Goal: Transaction & Acquisition: Book appointment/travel/reservation

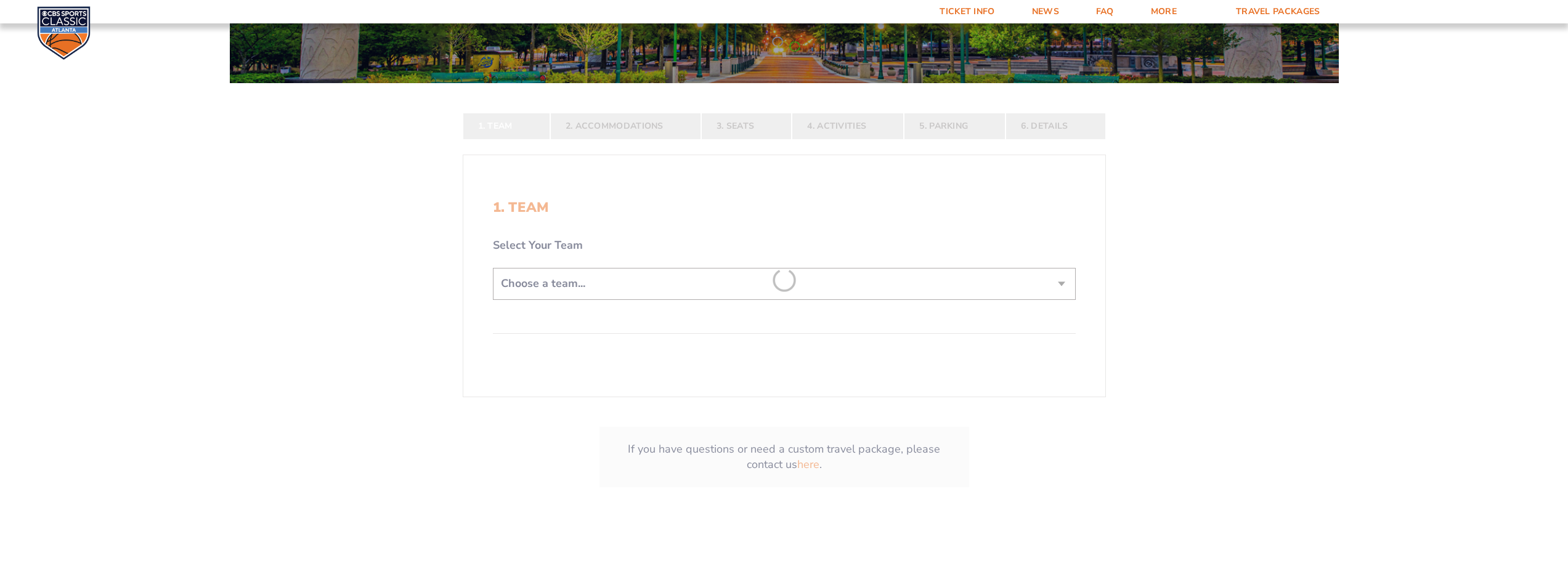
scroll to position [308, 0]
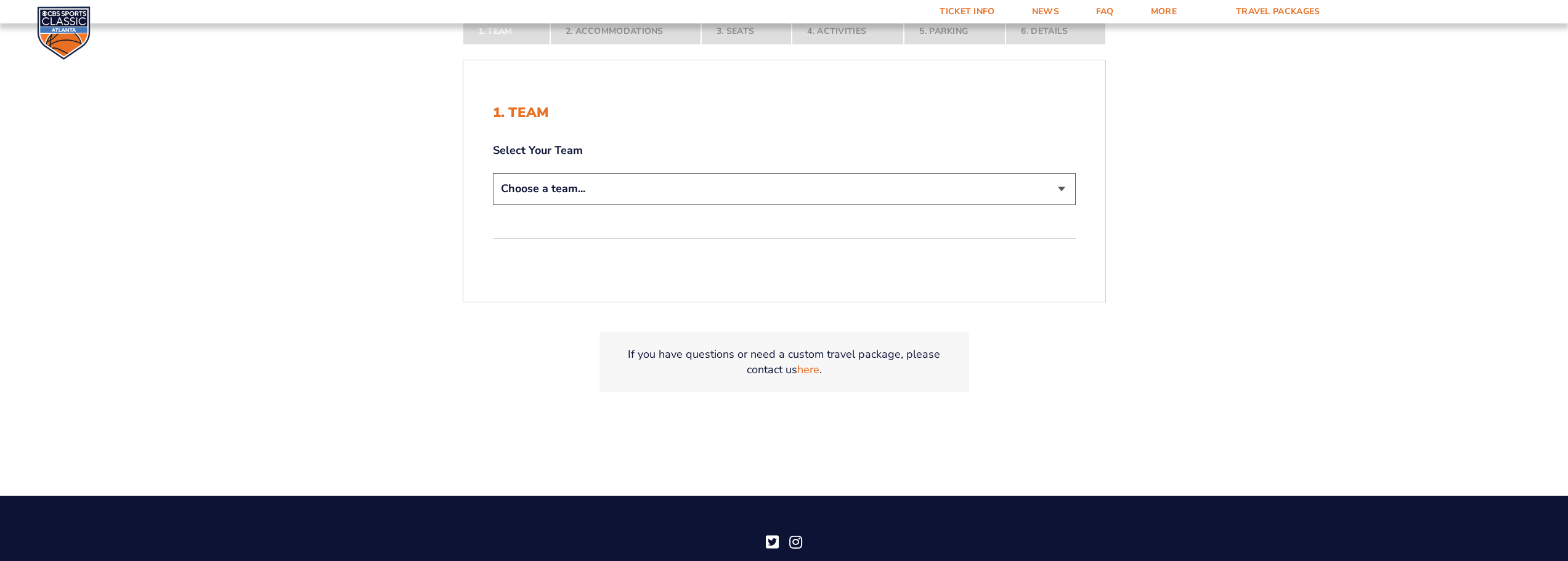
click at [640, 184] on select "Choose a team... [US_STATE] Wildcats [US_STATE] State Buckeyes [US_STATE] Tar H…" at bounding box center [784, 188] width 583 height 32
select select "12956"
click at [493, 173] on select "Choose a team... [US_STATE] Wildcats [US_STATE] State Buckeyes [US_STATE] Tar H…" at bounding box center [784, 188] width 583 height 32
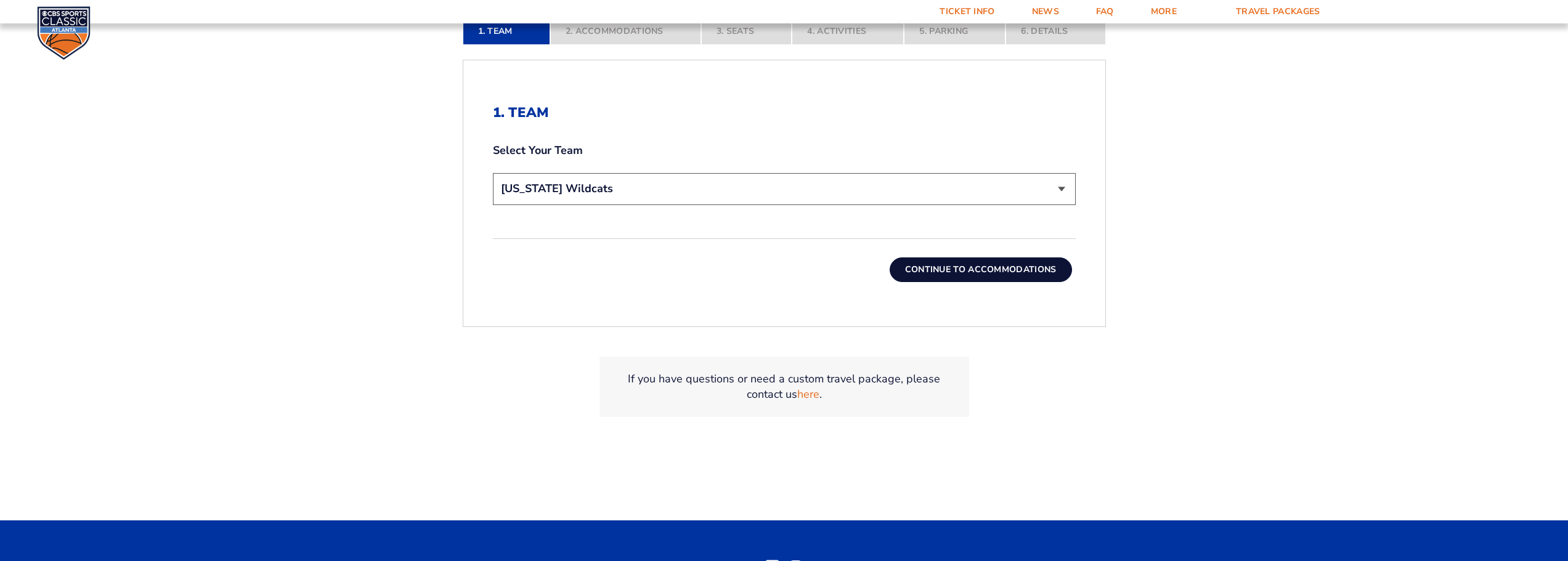
click at [940, 282] on button "Continue To Accommodations" at bounding box center [980, 270] width 183 height 25
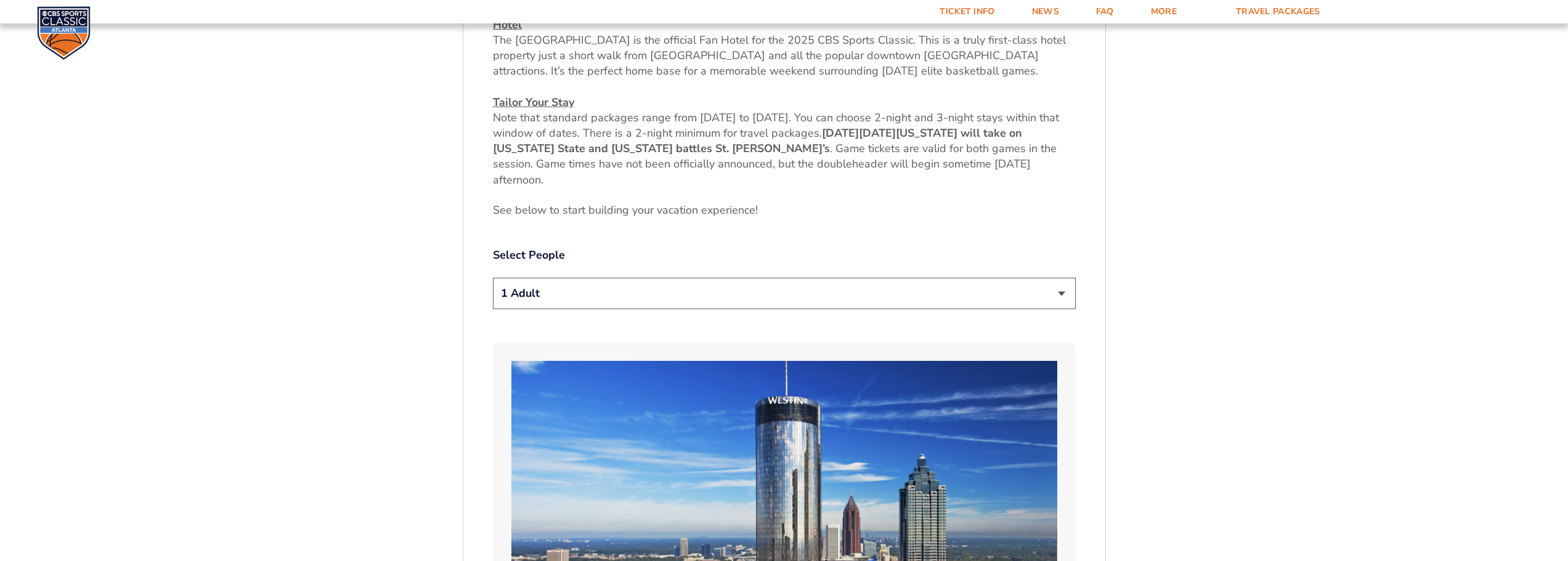
scroll to position [574, 0]
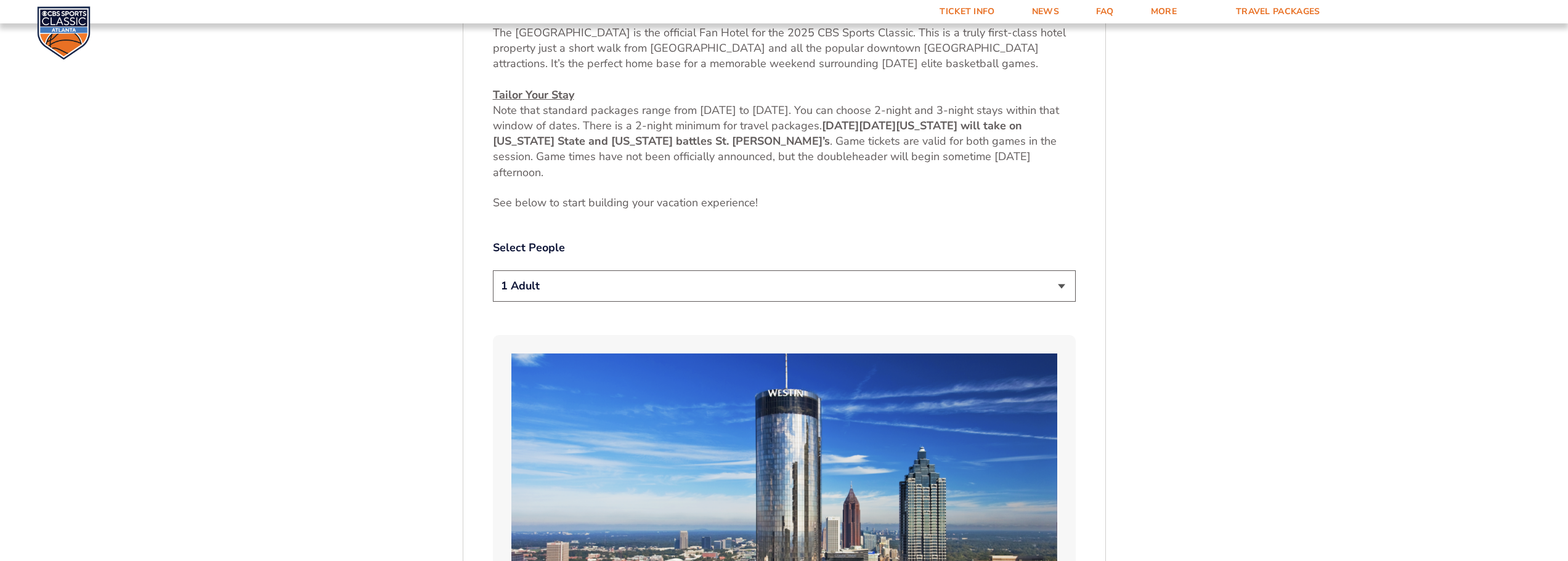
click at [638, 289] on select "1 Adult 2 Adults 3 Adults 4 Adults 2 Adults + 1 Child 2 Adults + 2 Children 2 A…" at bounding box center [784, 286] width 583 height 32
select select "2 Adults"
click at [493, 271] on select "1 Adult 2 Adults 3 Adults 4 Adults 2 Adults + 1 Child 2 Adults + 2 Children 2 A…" at bounding box center [784, 286] width 583 height 32
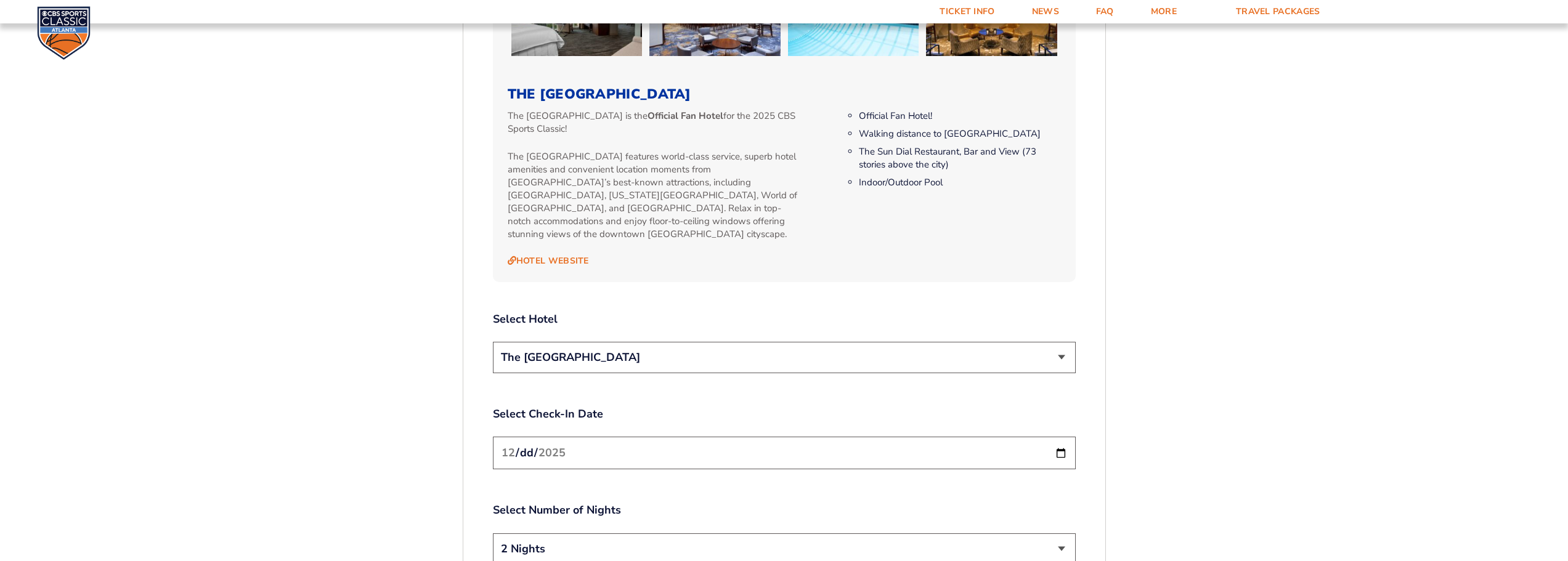
scroll to position [1374, 0]
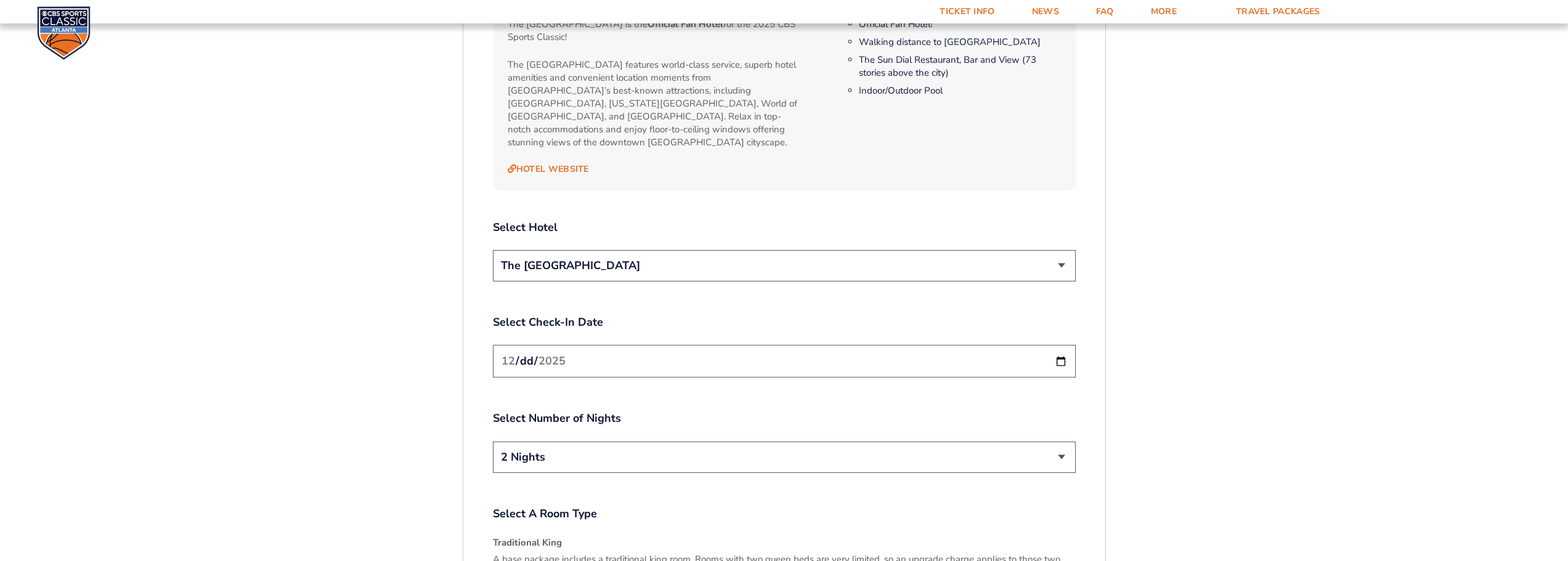
click at [623, 260] on select "The [GEOGRAPHIC_DATA]" at bounding box center [784, 266] width 583 height 32
click at [493, 250] on select "The [GEOGRAPHIC_DATA]" at bounding box center [784, 266] width 583 height 32
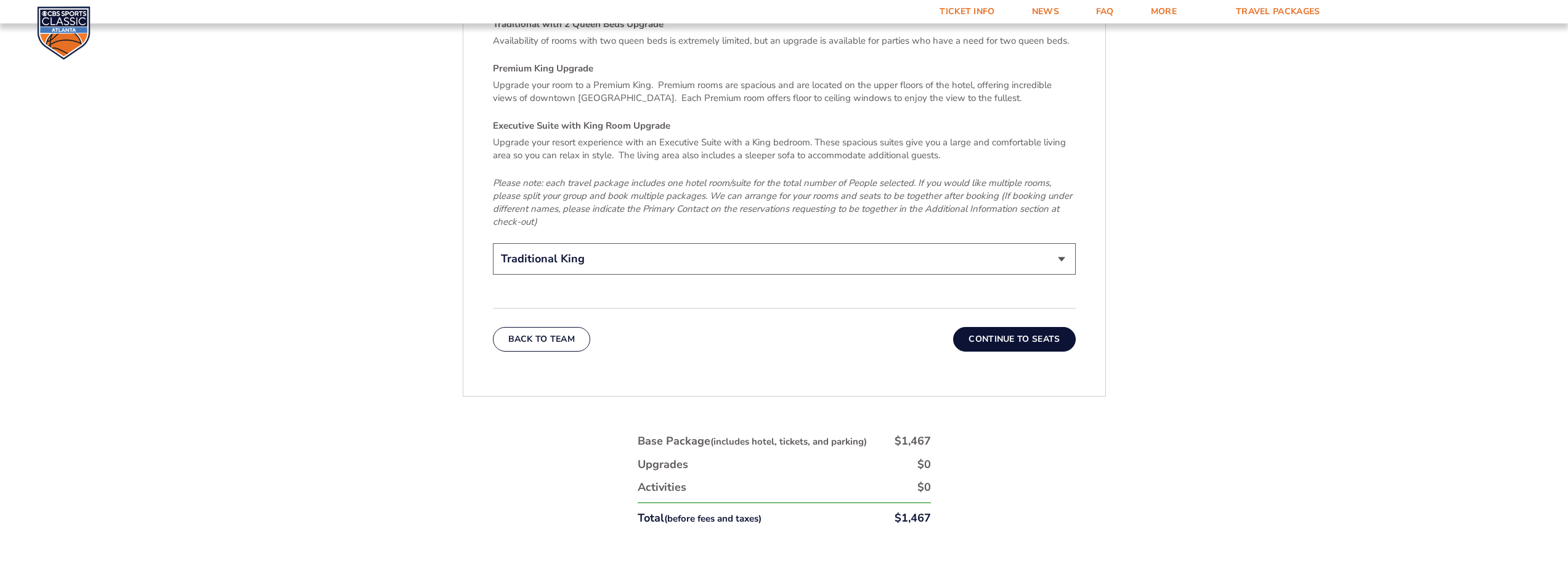
scroll to position [1990, 0]
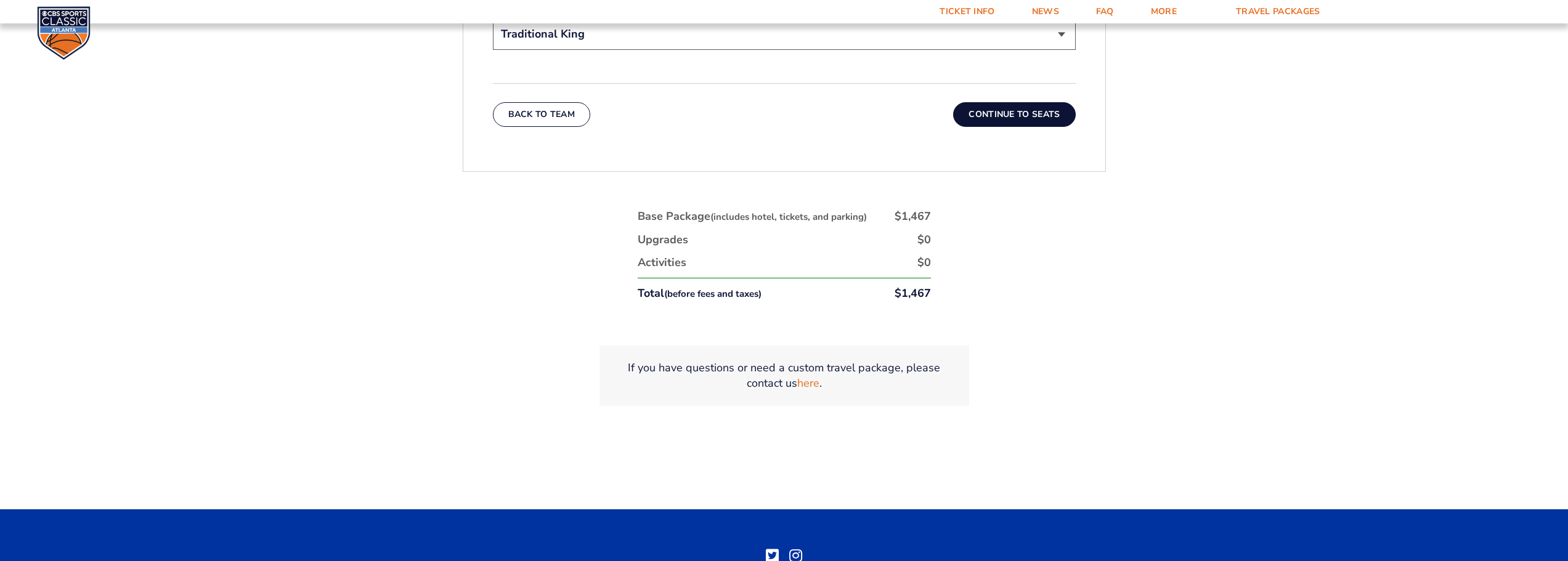
click at [1010, 104] on button "Continue To Seats" at bounding box center [1014, 114] width 122 height 25
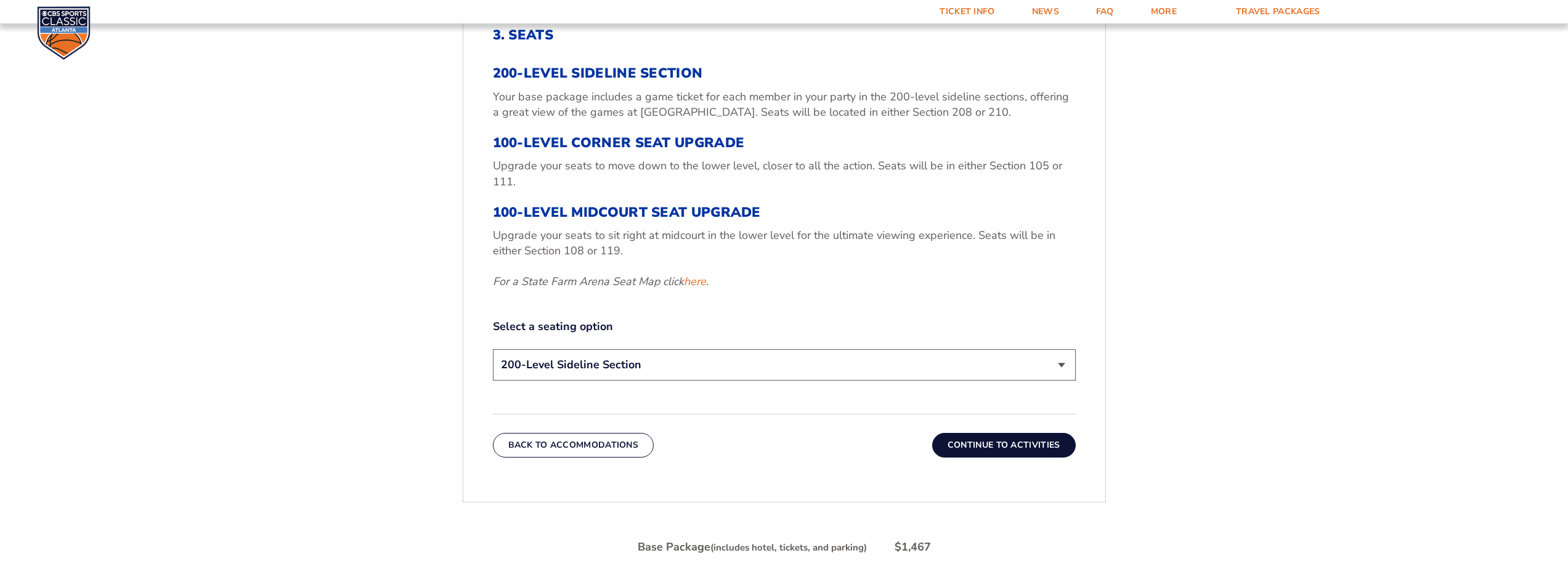
scroll to position [451, 0]
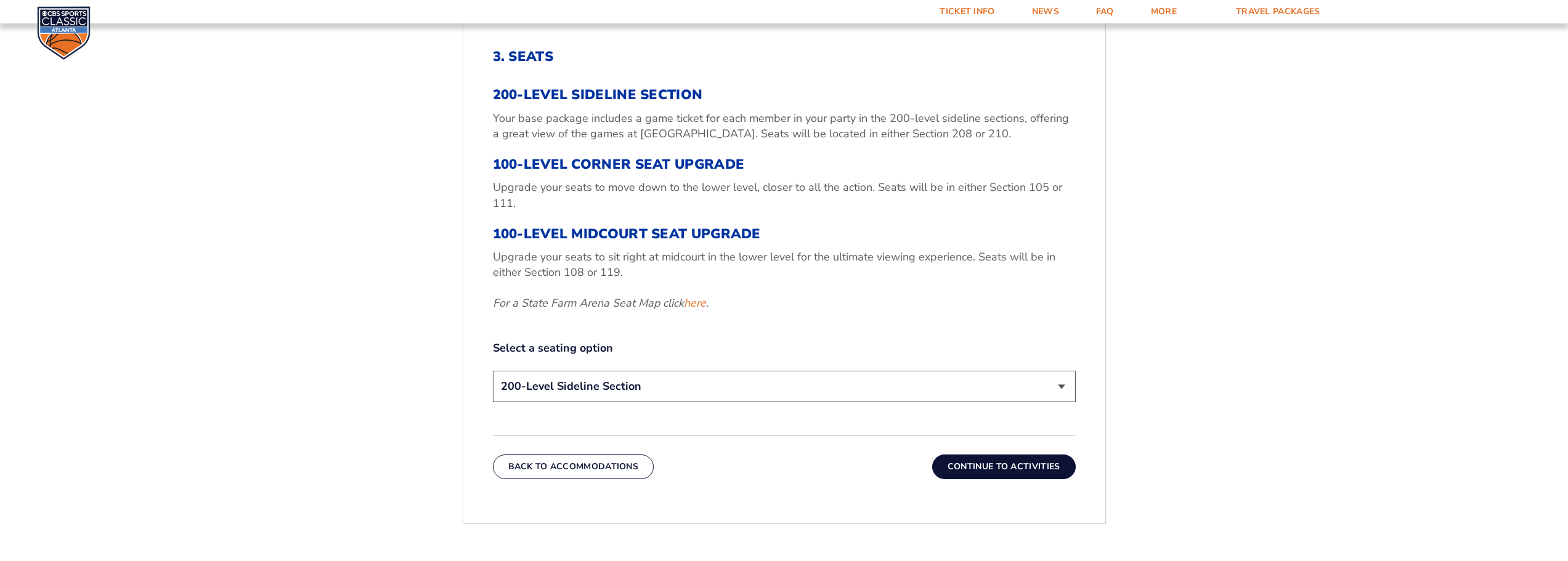
click at [637, 390] on select "200-Level Sideline Section 100-Level Corner Seat Upgrade (+$120 per person) 100…" at bounding box center [784, 386] width 583 height 32
click at [493, 371] on select "200-Level Sideline Section 100-Level Corner Seat Upgrade (+$120 per person) 100…" at bounding box center [784, 386] width 583 height 32
click at [1054, 468] on button "Continue To Activities" at bounding box center [1004, 467] width 144 height 25
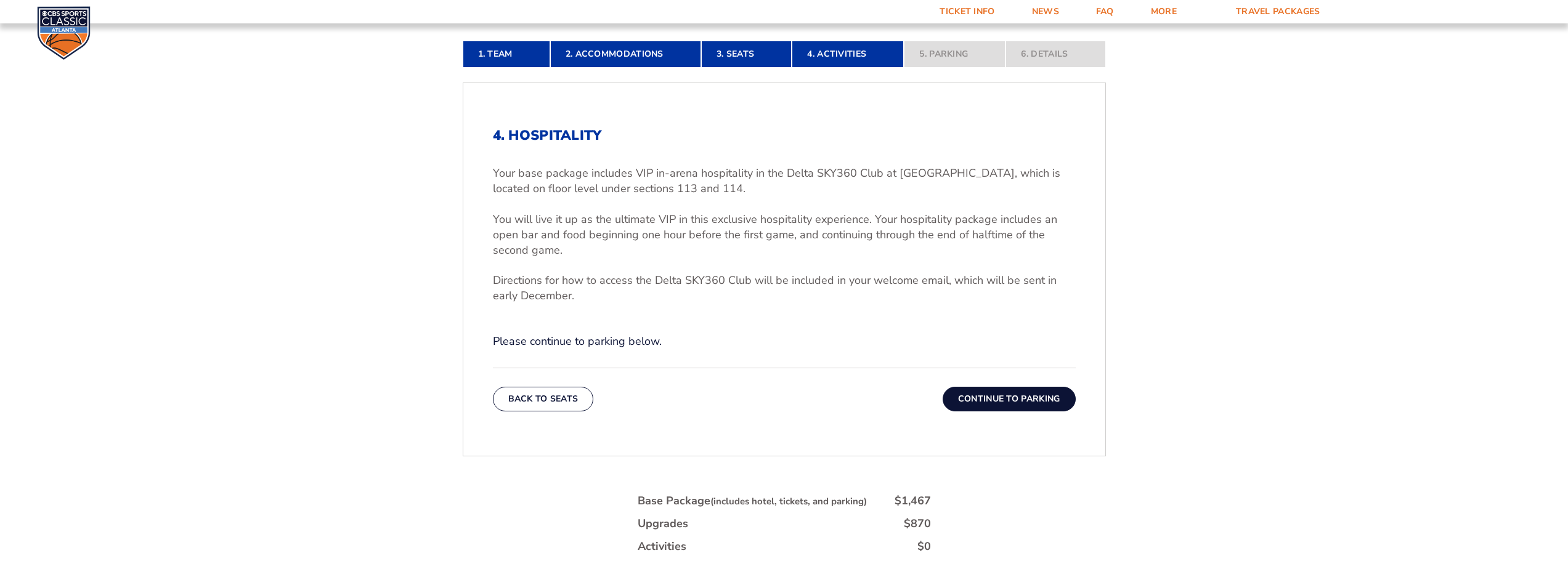
scroll to position [327, 0]
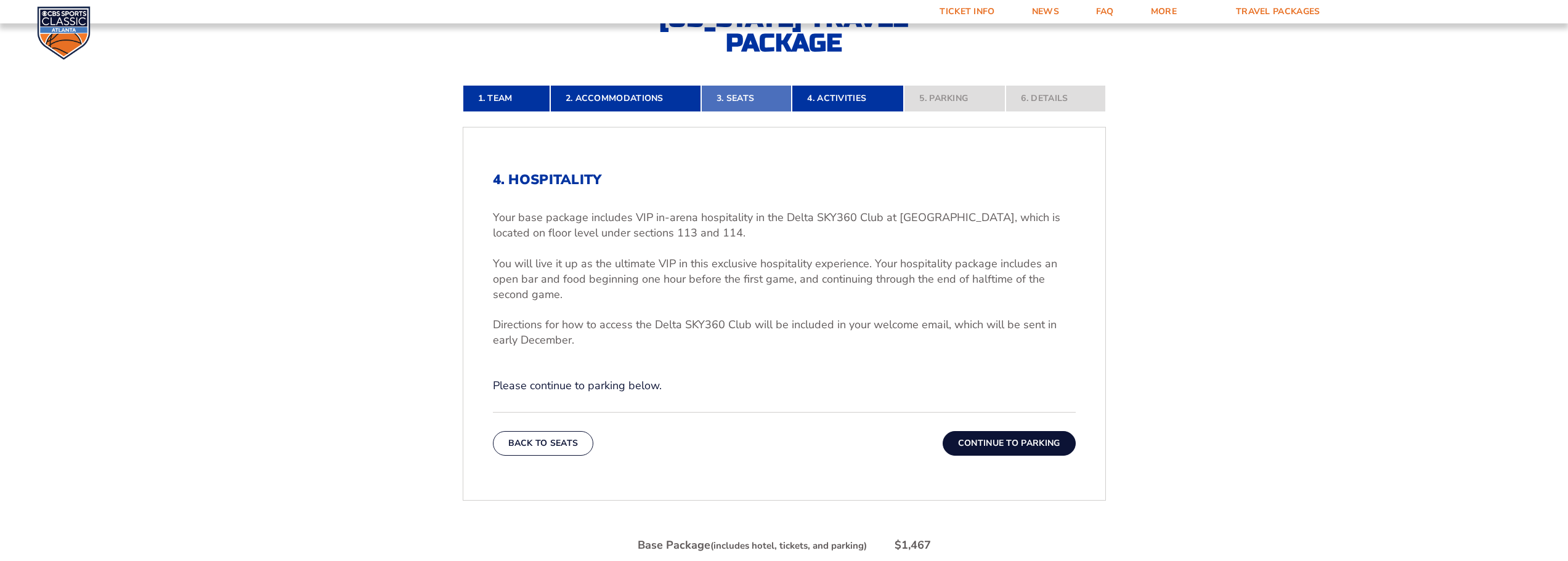
click at [751, 96] on link "3. Seats" at bounding box center [746, 98] width 91 height 27
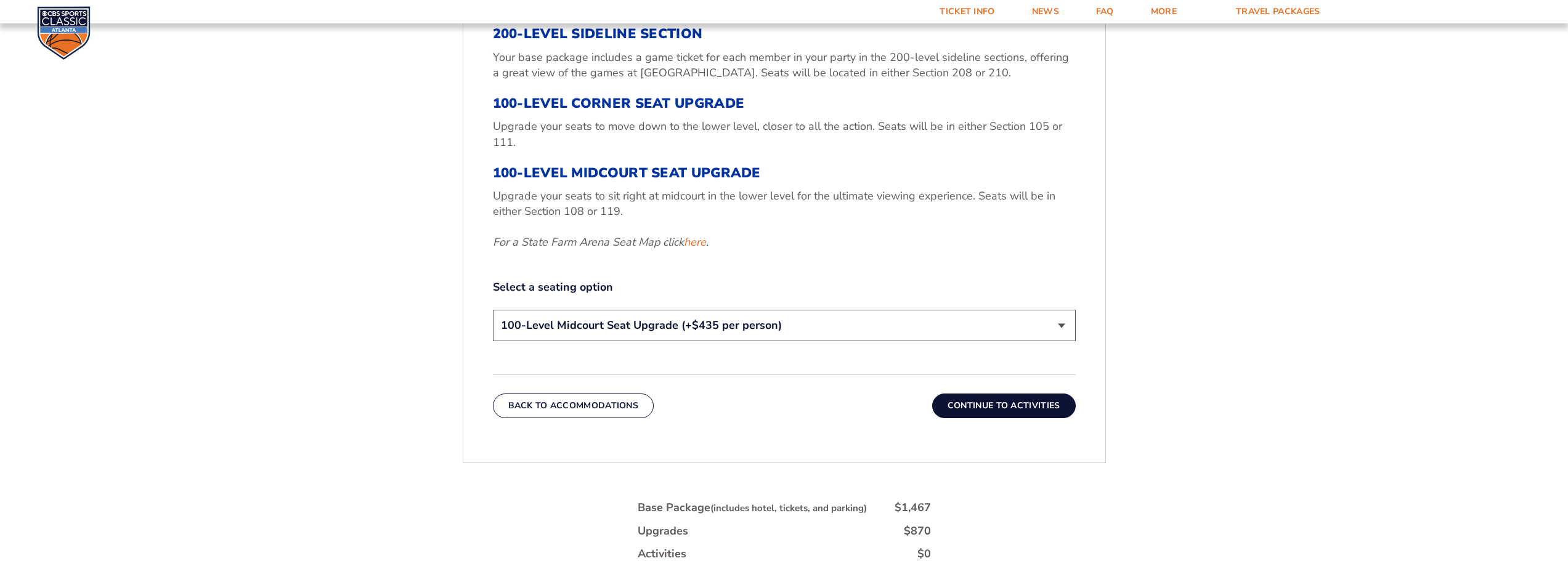
scroll to position [512, 0]
click at [640, 328] on select "200-Level Sideline Section 100-Level Corner Seat Upgrade (+$120 per person) 100…" at bounding box center [784, 325] width 583 height 32
click at [493, 309] on select "200-Level Sideline Section 100-Level Corner Seat Upgrade (+$120 per person) 100…" at bounding box center [784, 325] width 583 height 32
click at [992, 409] on button "Continue To Activities" at bounding box center [1004, 405] width 144 height 25
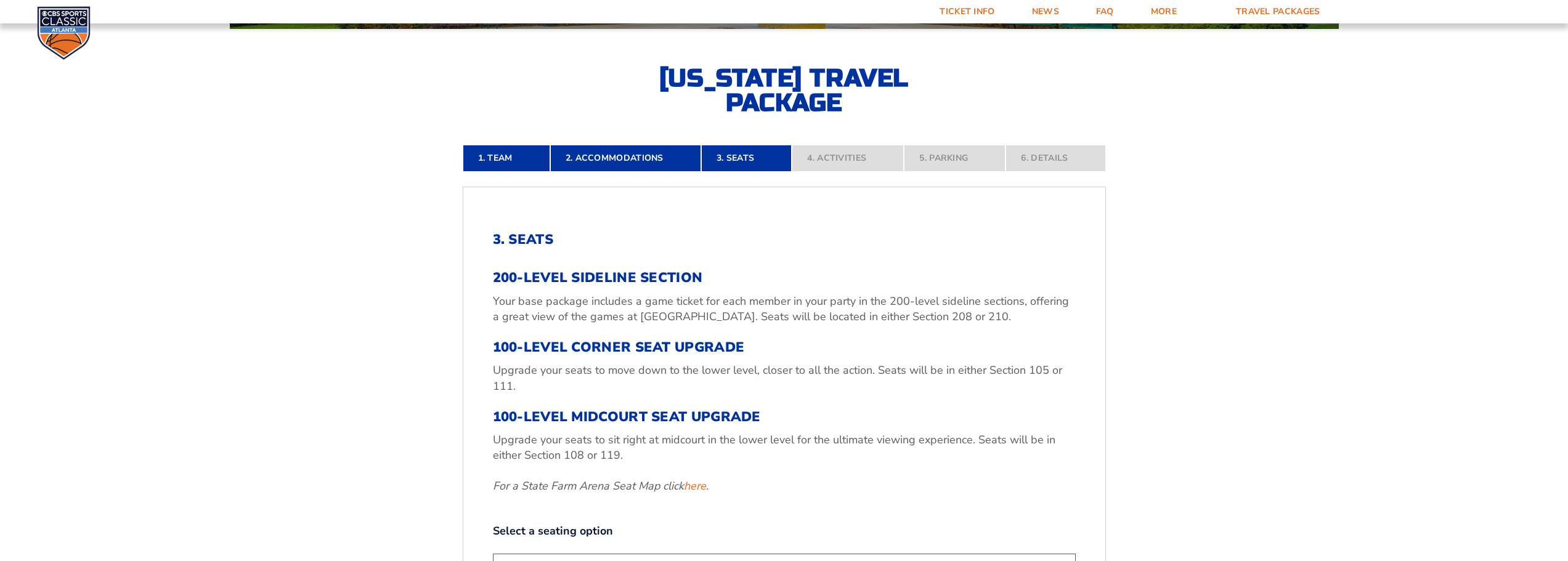
scroll to position [266, 0]
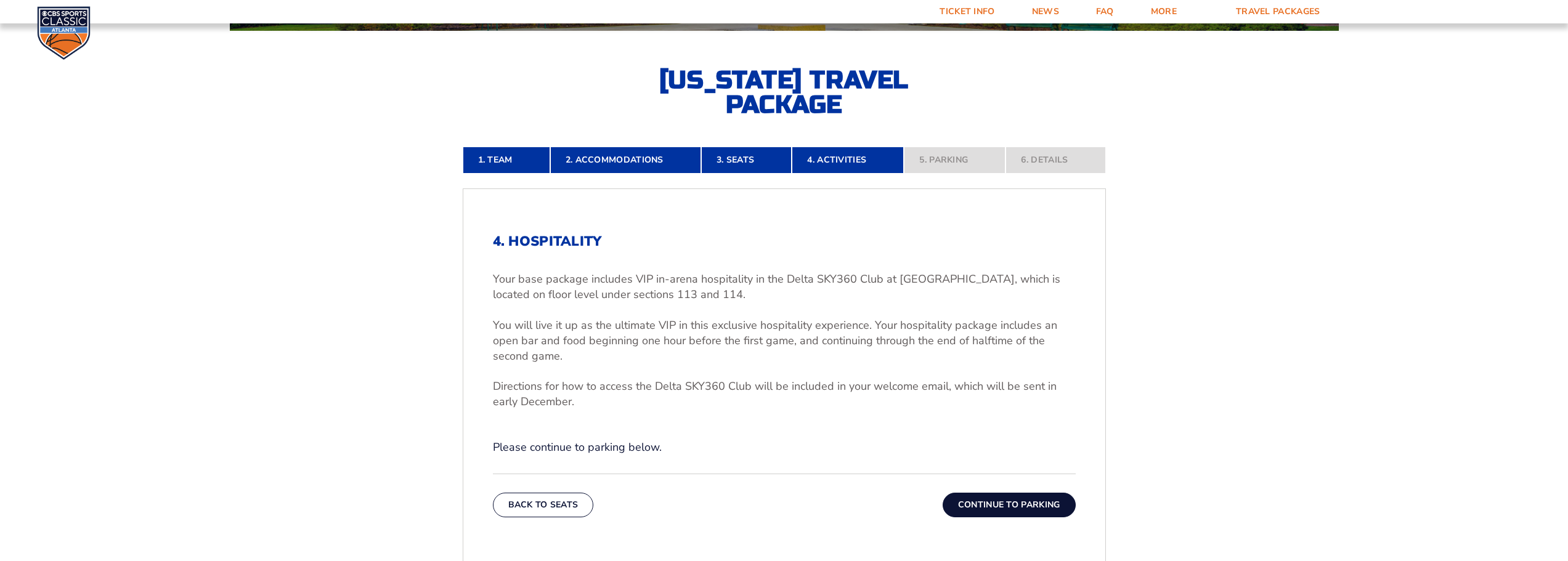
click at [981, 505] on button "Continue To Parking" at bounding box center [1008, 504] width 133 height 25
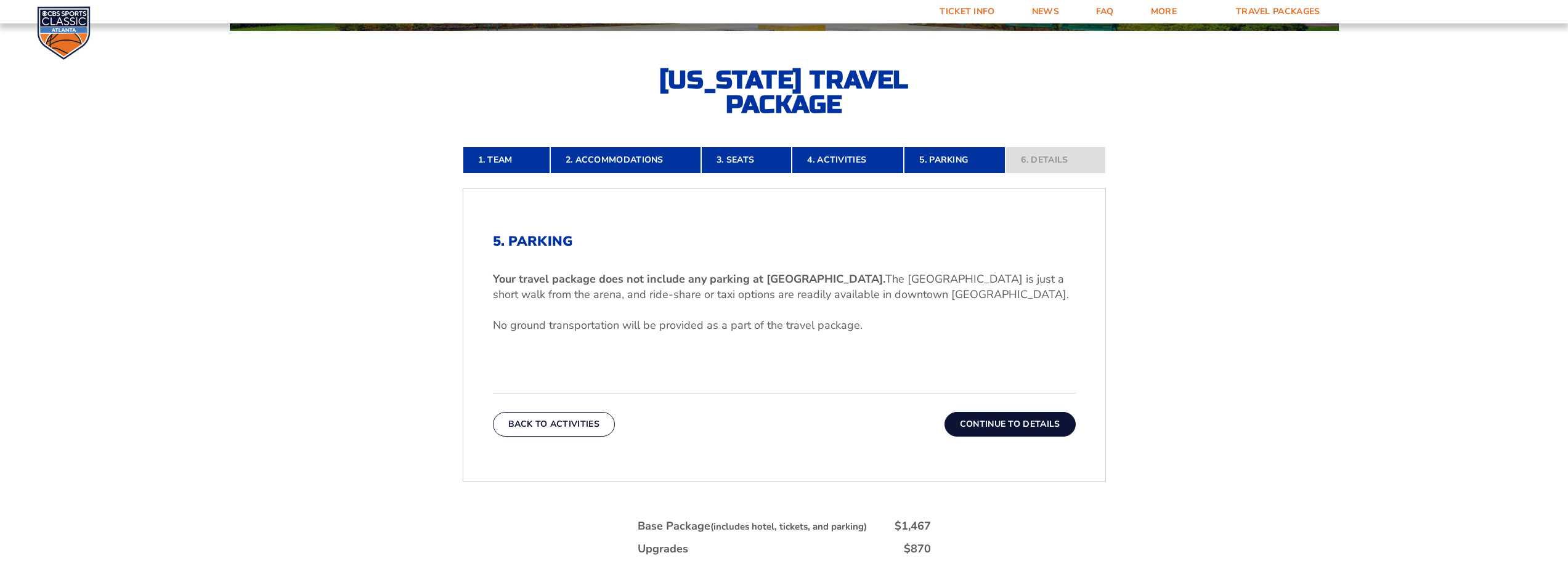
click at [1005, 426] on button "Continue To Details" at bounding box center [1009, 424] width 131 height 25
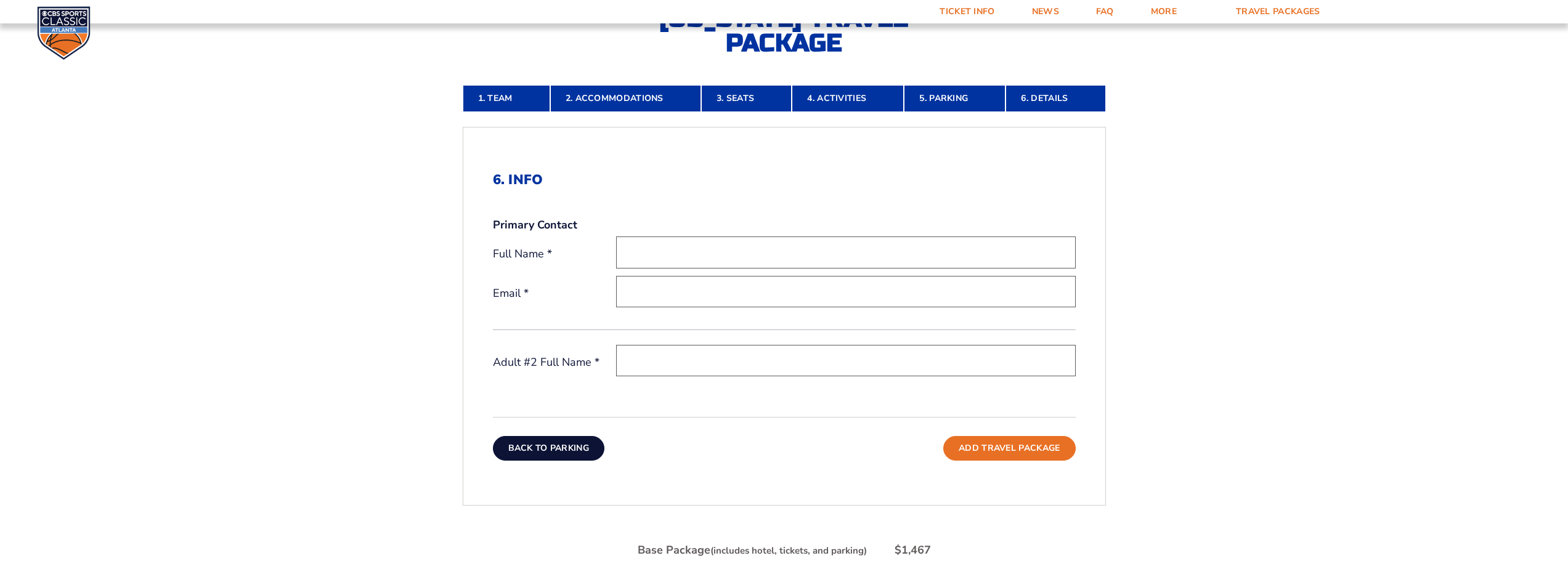
click at [572, 442] on button "Back To Parking" at bounding box center [548, 448] width 112 height 25
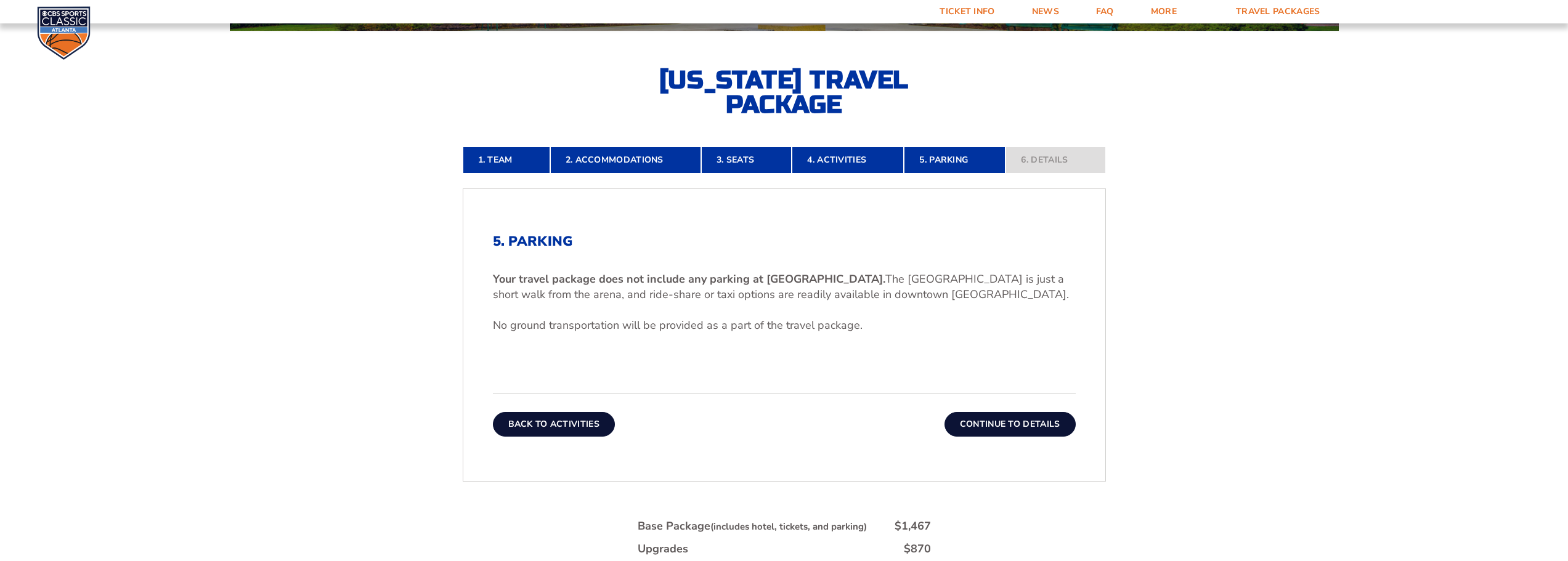
click at [560, 427] on button "Back To Activities" at bounding box center [554, 424] width 122 height 25
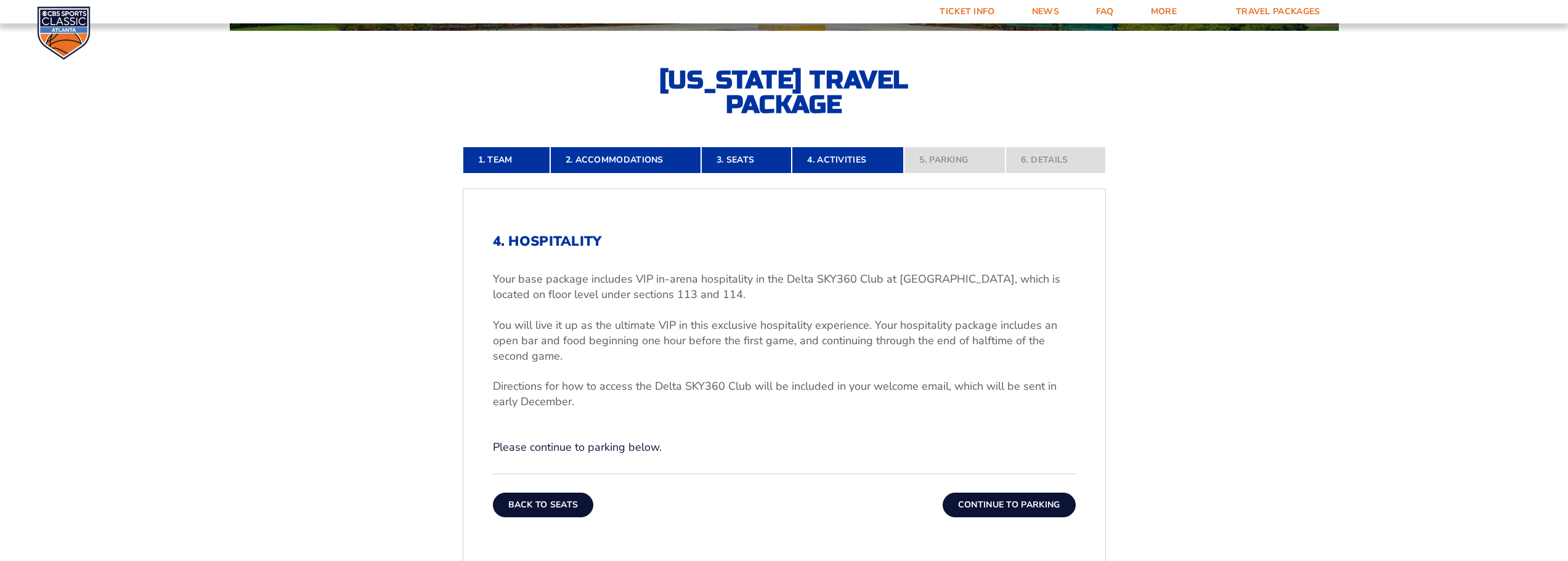
click at [559, 504] on button "Back To Seats" at bounding box center [543, 504] width 101 height 25
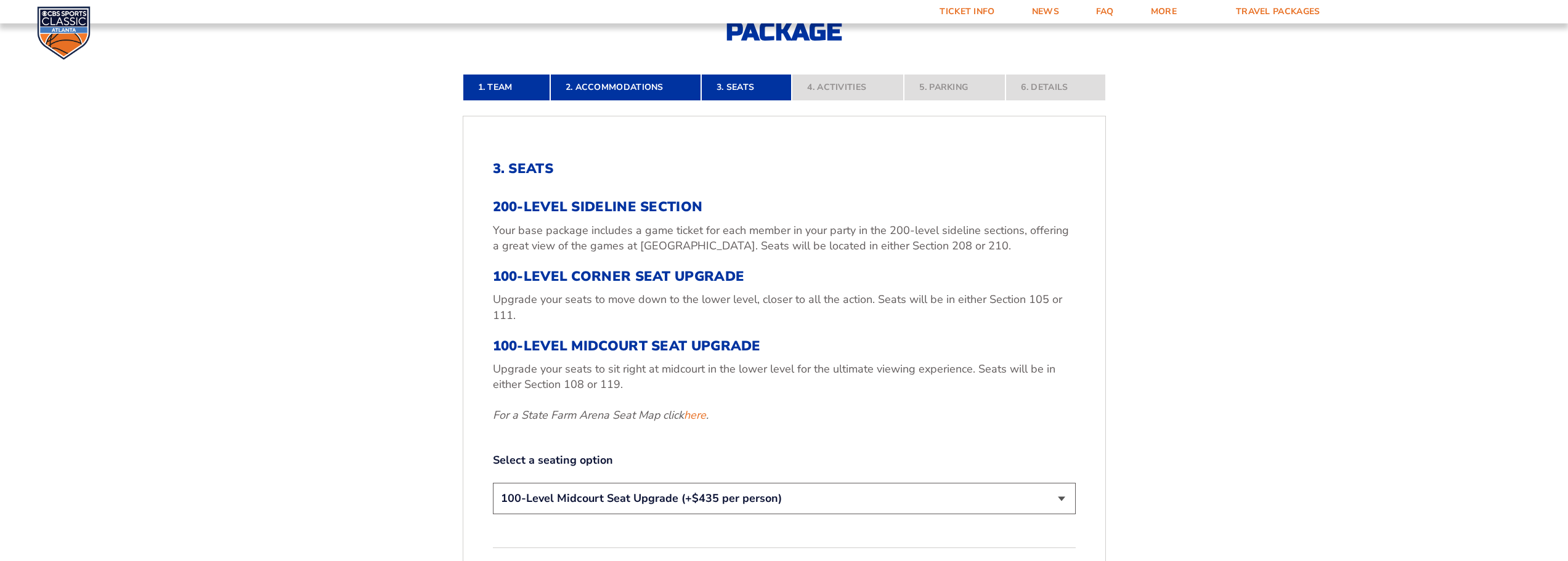
scroll to position [389, 0]
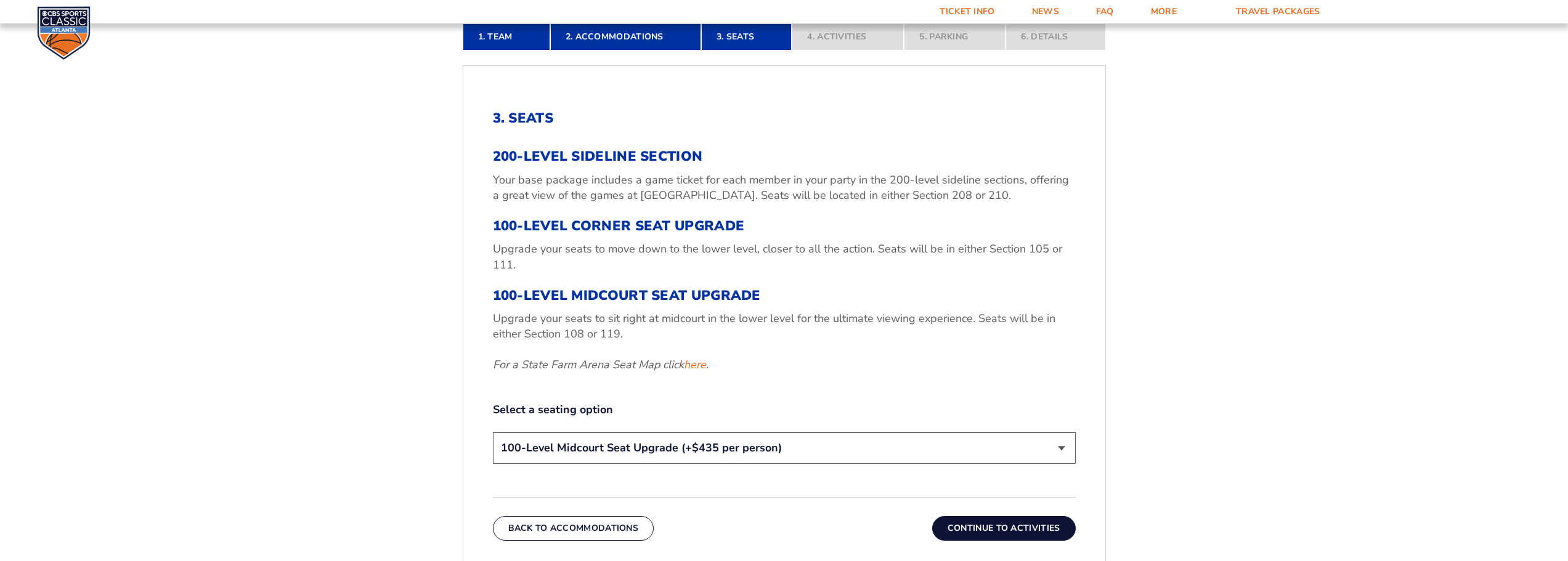
click at [608, 453] on select "200-Level Sideline Section 100-Level Corner Seat Upgrade (+$120 per person) 100…" at bounding box center [784, 448] width 583 height 32
select select "200-Level Sideline Section"
click at [493, 433] on select "200-Level Sideline Section 100-Level Corner Seat Upgrade (+$120 per person) 100…" at bounding box center [784, 448] width 583 height 32
click at [1017, 529] on button "Continue To Activities" at bounding box center [1004, 528] width 144 height 25
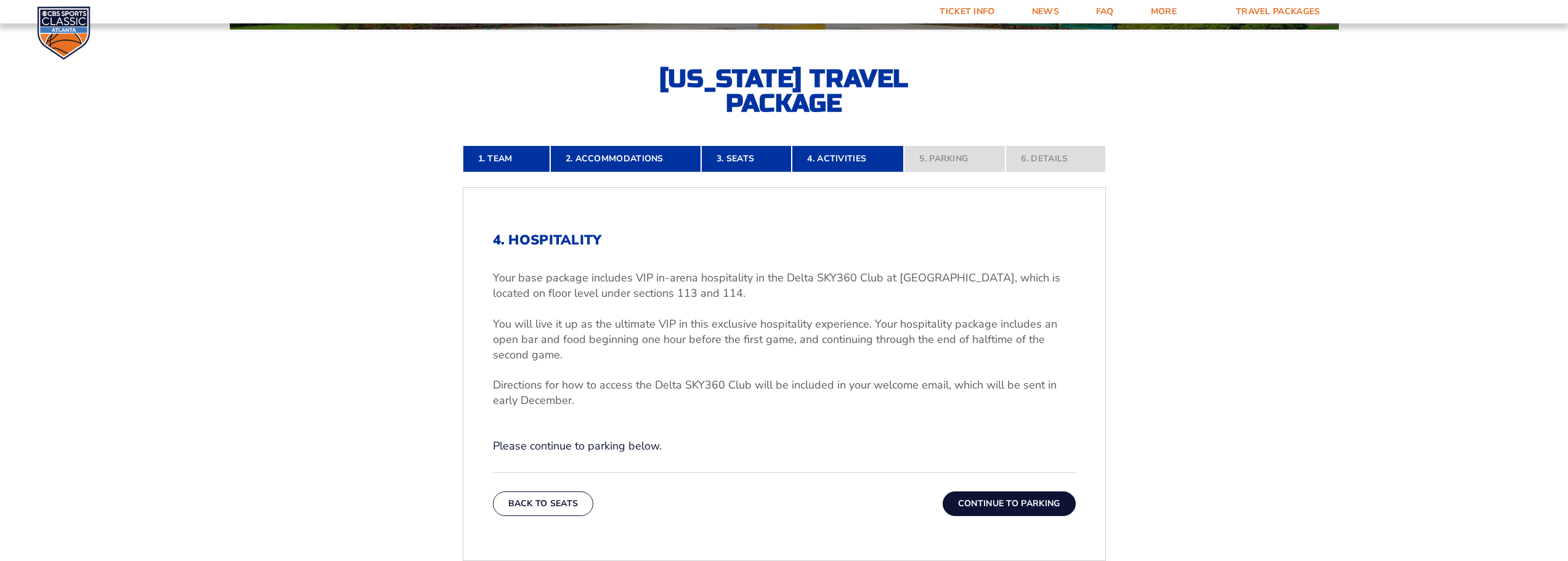
scroll to position [266, 0]
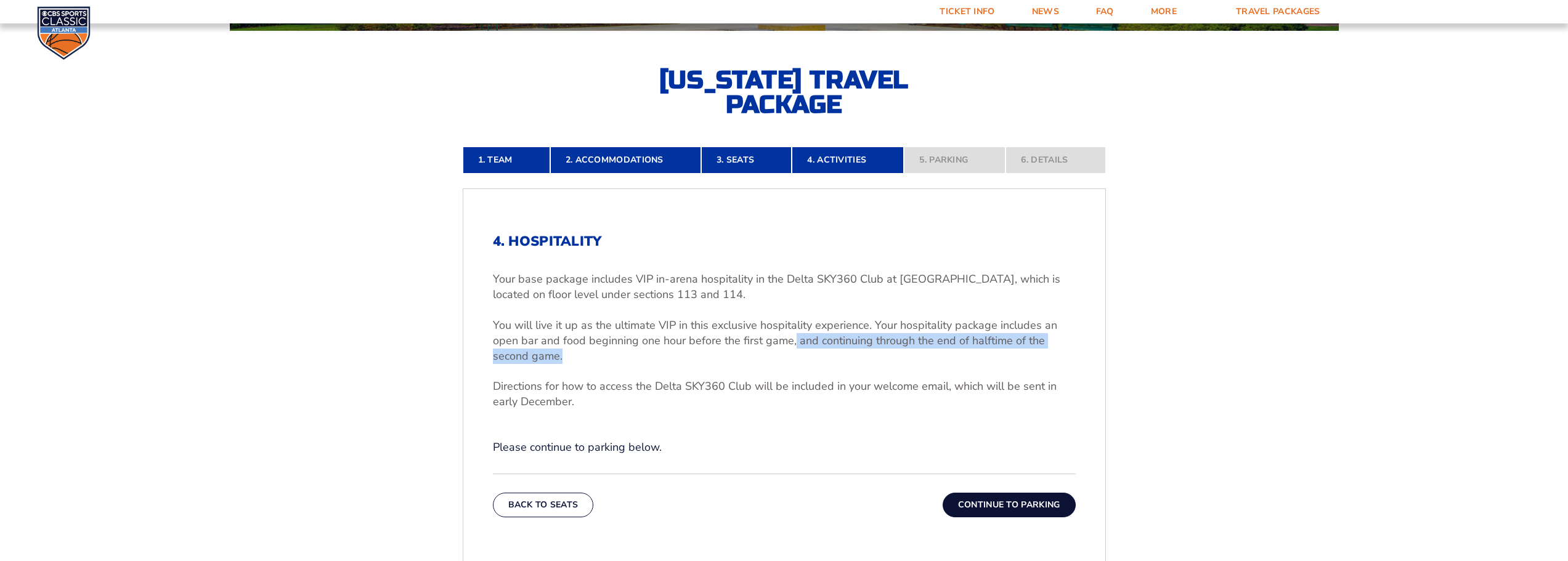
drag, startPoint x: 791, startPoint y: 341, endPoint x: 577, endPoint y: 355, distance: 214.5
click at [577, 355] on p "You will live it up as the ultimate VIP in this exclusive hospitality experienc…" at bounding box center [784, 341] width 583 height 47
click at [576, 354] on p "You will live it up as the ultimate VIP in this exclusive hospitality experienc…" at bounding box center [784, 341] width 583 height 47
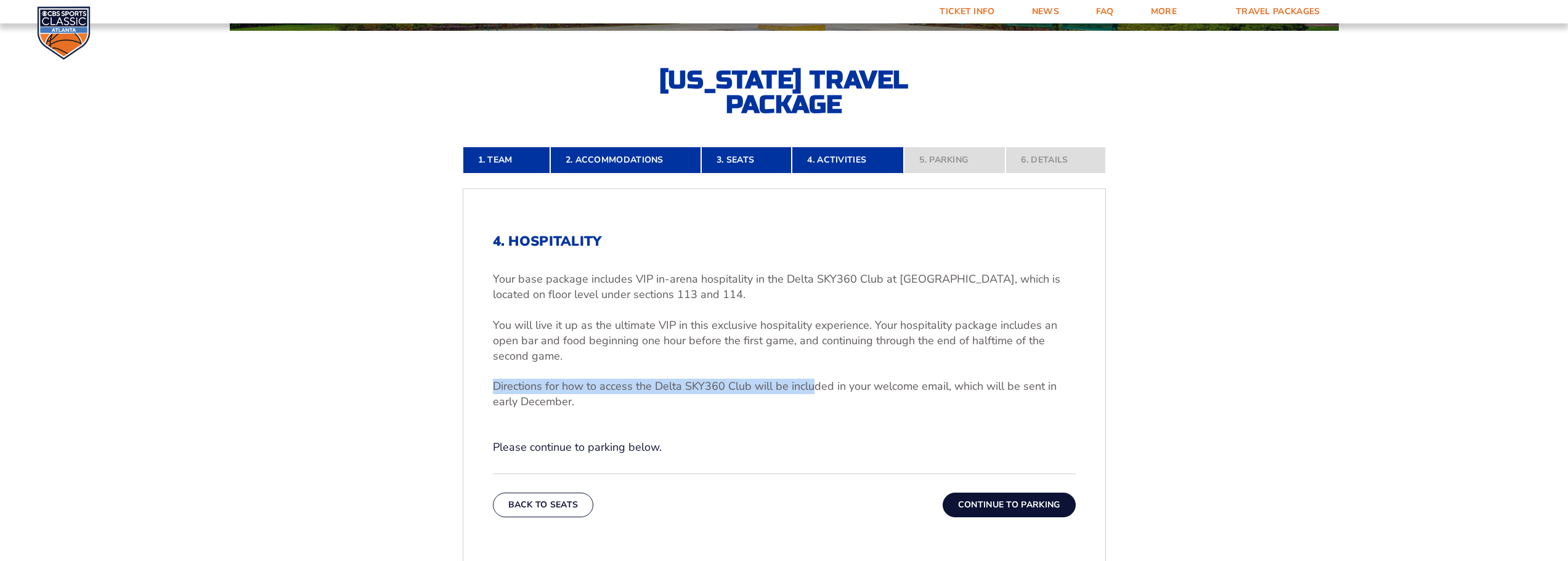
drag, startPoint x: 492, startPoint y: 383, endPoint x: 811, endPoint y: 387, distance: 319.0
click at [811, 386] on div "4. Hospitality Your base package includes VIP in-arena hospitality in the Delta…" at bounding box center [784, 375] width 642 height 343
click at [810, 387] on p "Directions for how to access the Delta SKY360 Club will be included in your wel…" at bounding box center [784, 394] width 583 height 31
drag, startPoint x: 655, startPoint y: 385, endPoint x: 751, endPoint y: 394, distance: 96.4
click at [751, 394] on p "Directions for how to access the Delta SKY360 Club will be included in your wel…" at bounding box center [784, 394] width 583 height 31
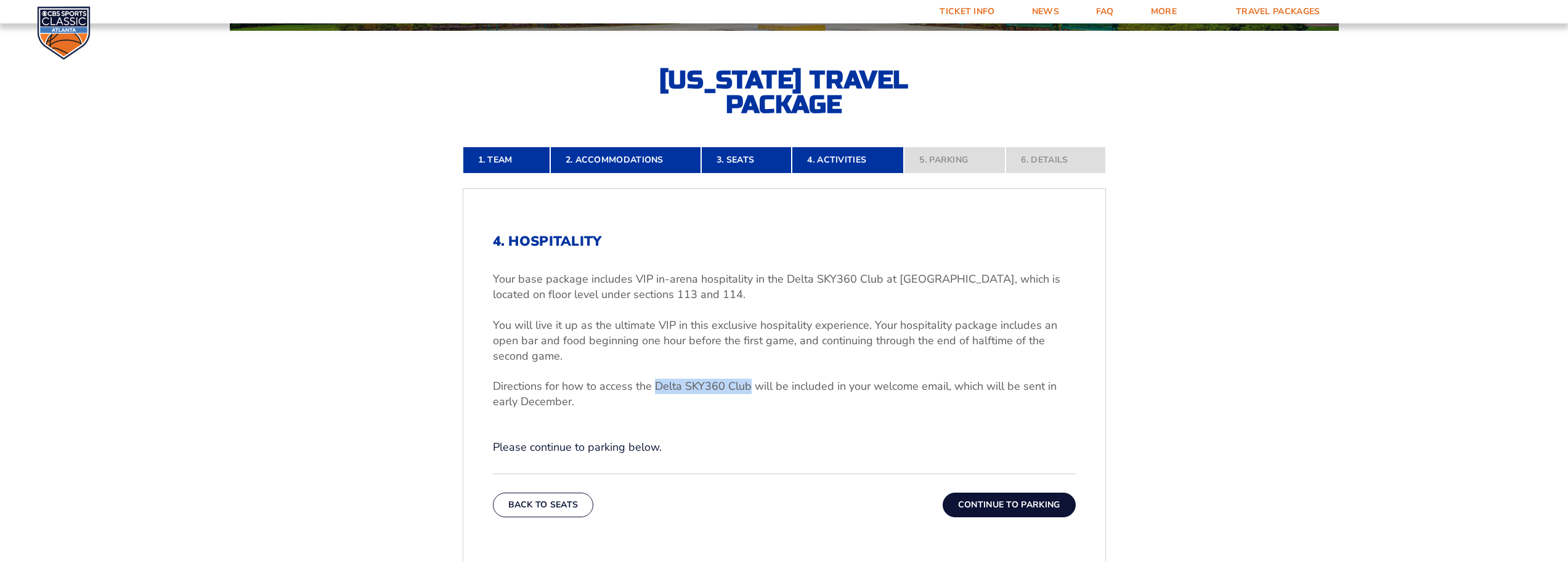
copy p "Delta SKY360 Club"
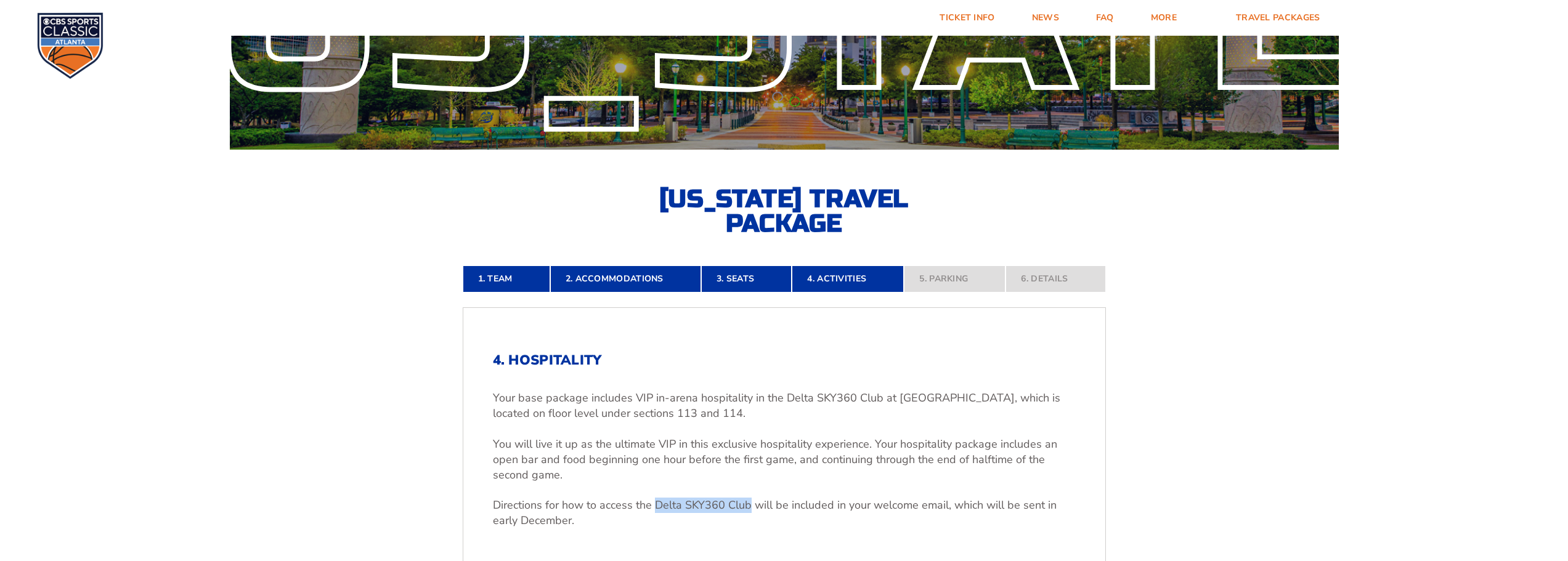
scroll to position [0, 0]
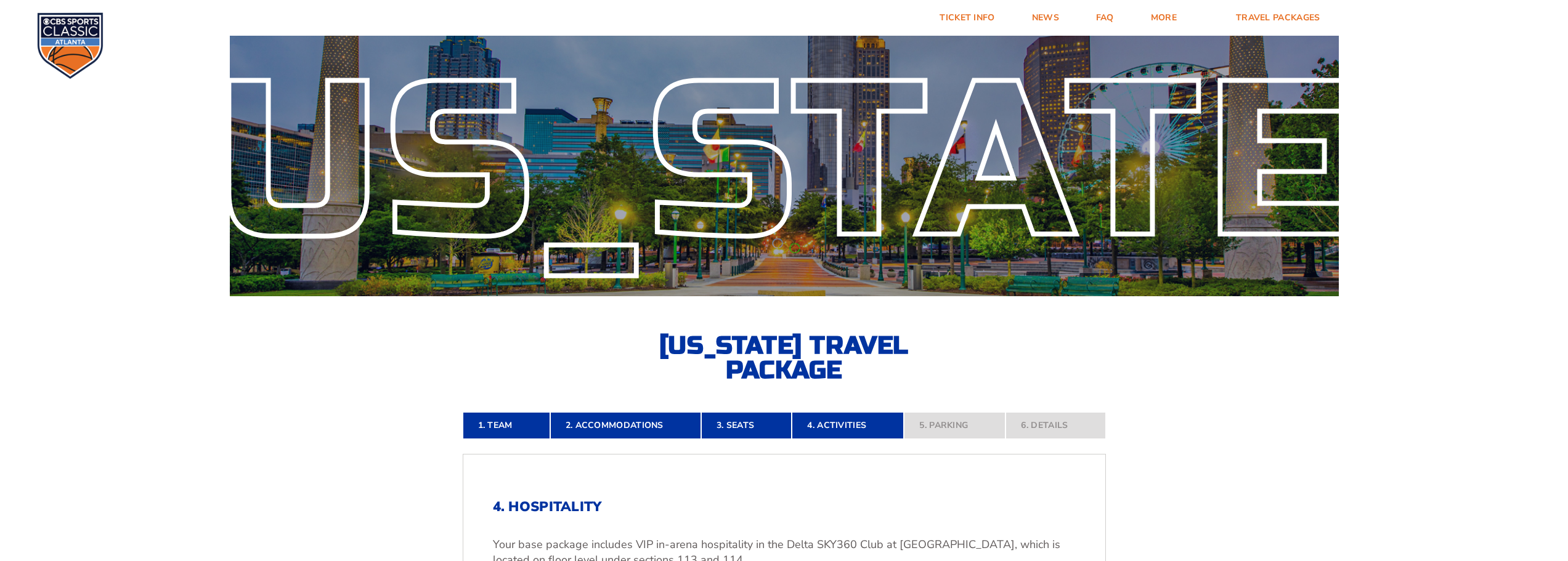
click at [102, 52] on img at bounding box center [70, 45] width 67 height 67
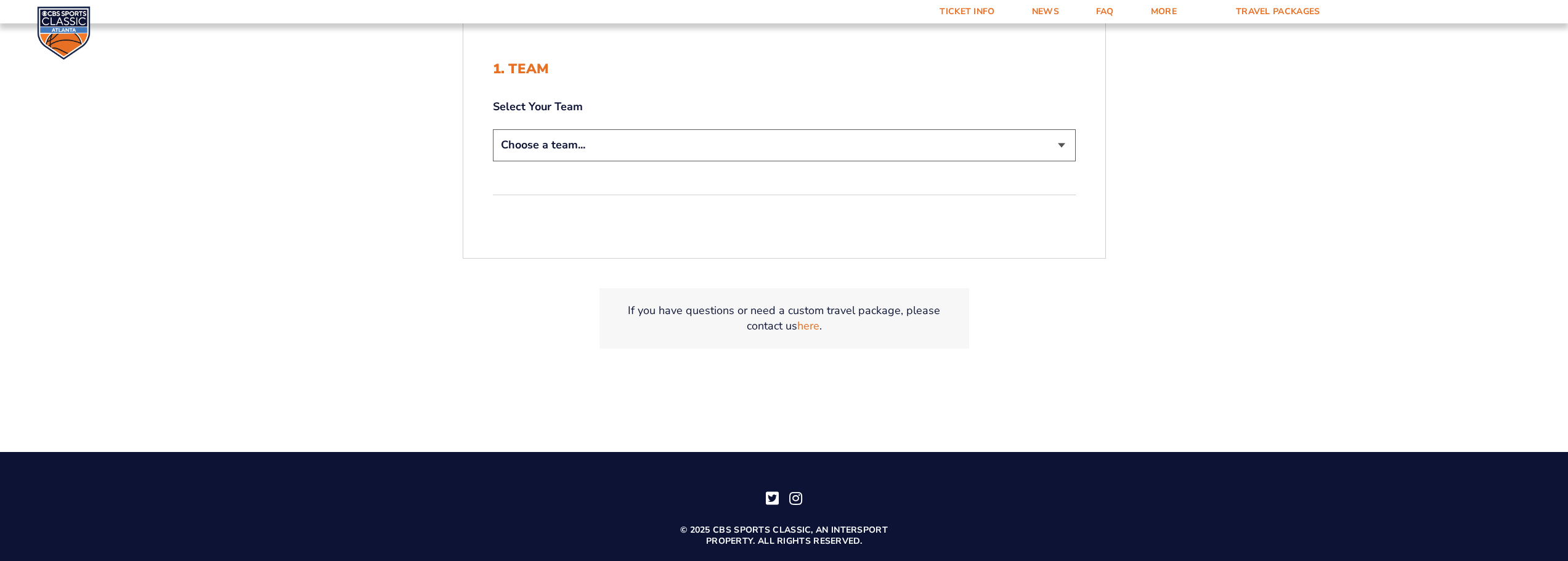
scroll to position [370, 0]
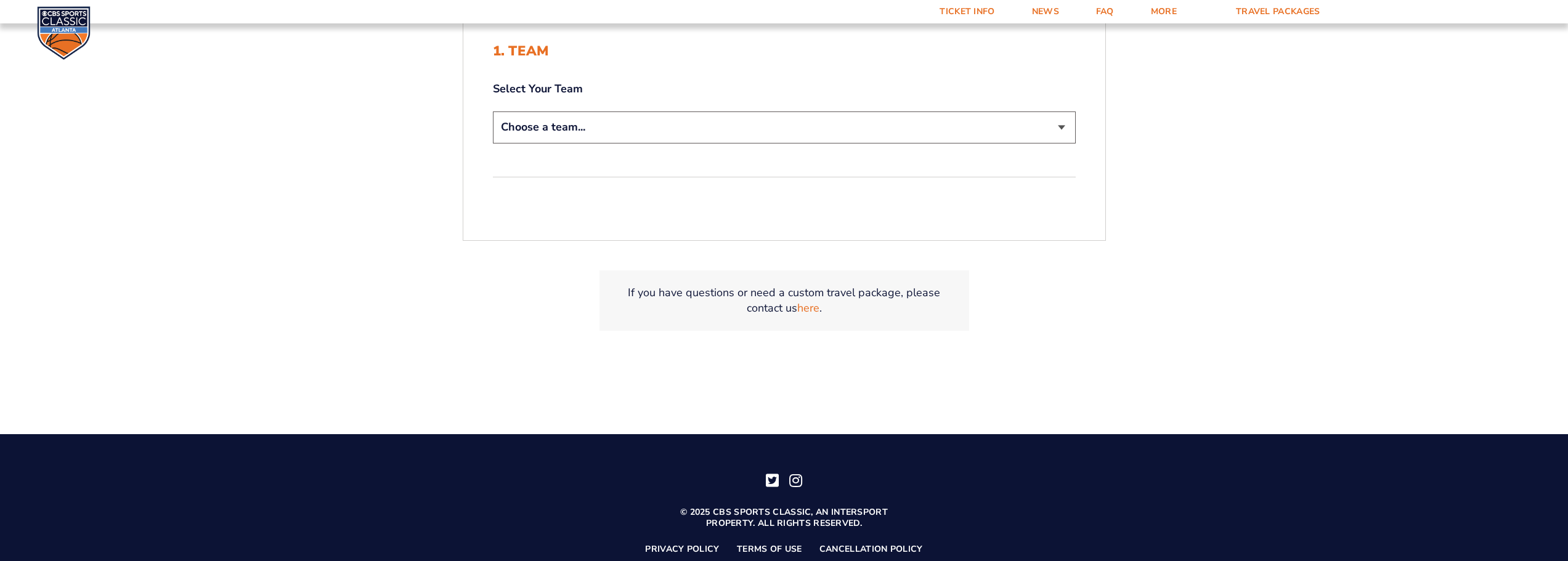
click at [644, 127] on select "Choose a team... [US_STATE] Wildcats [US_STATE] State Buckeyes [US_STATE] Tar H…" at bounding box center [784, 127] width 583 height 32
select select "12756"
click at [493, 111] on select "Choose a team... [US_STATE] Wildcats [US_STATE] State Buckeyes [US_STATE] Tar H…" at bounding box center [784, 127] width 583 height 32
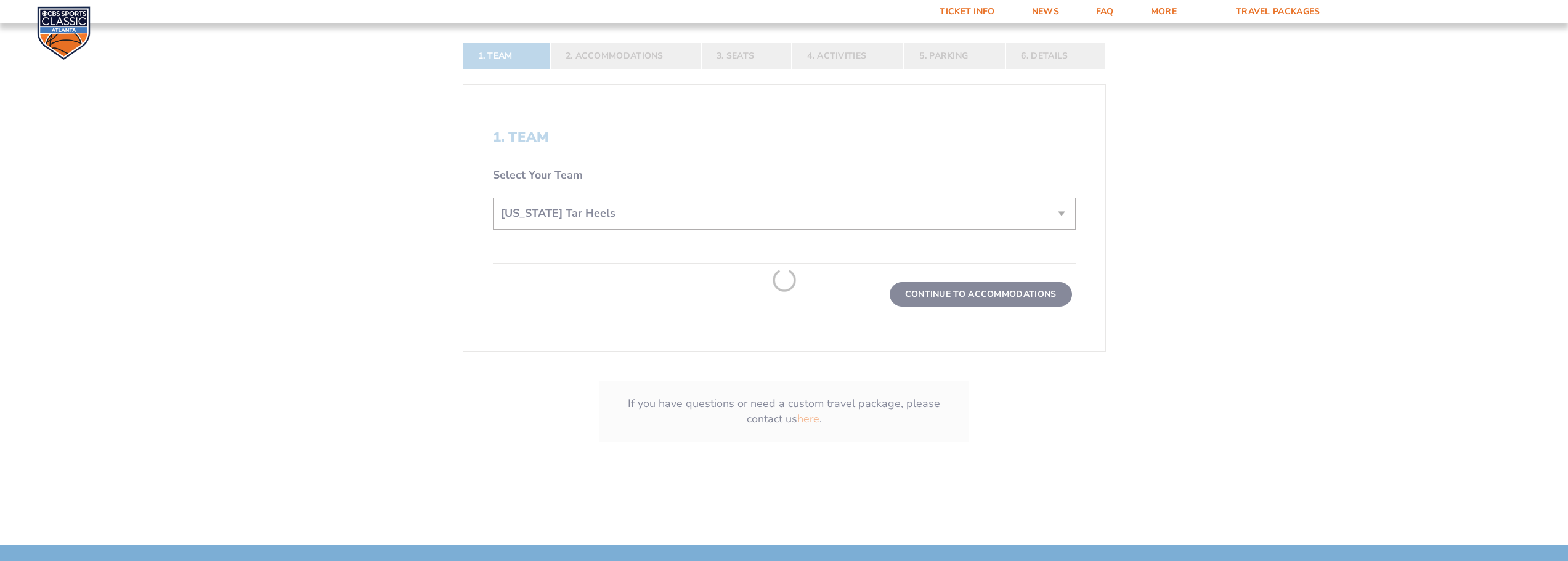
scroll to position [456, 0]
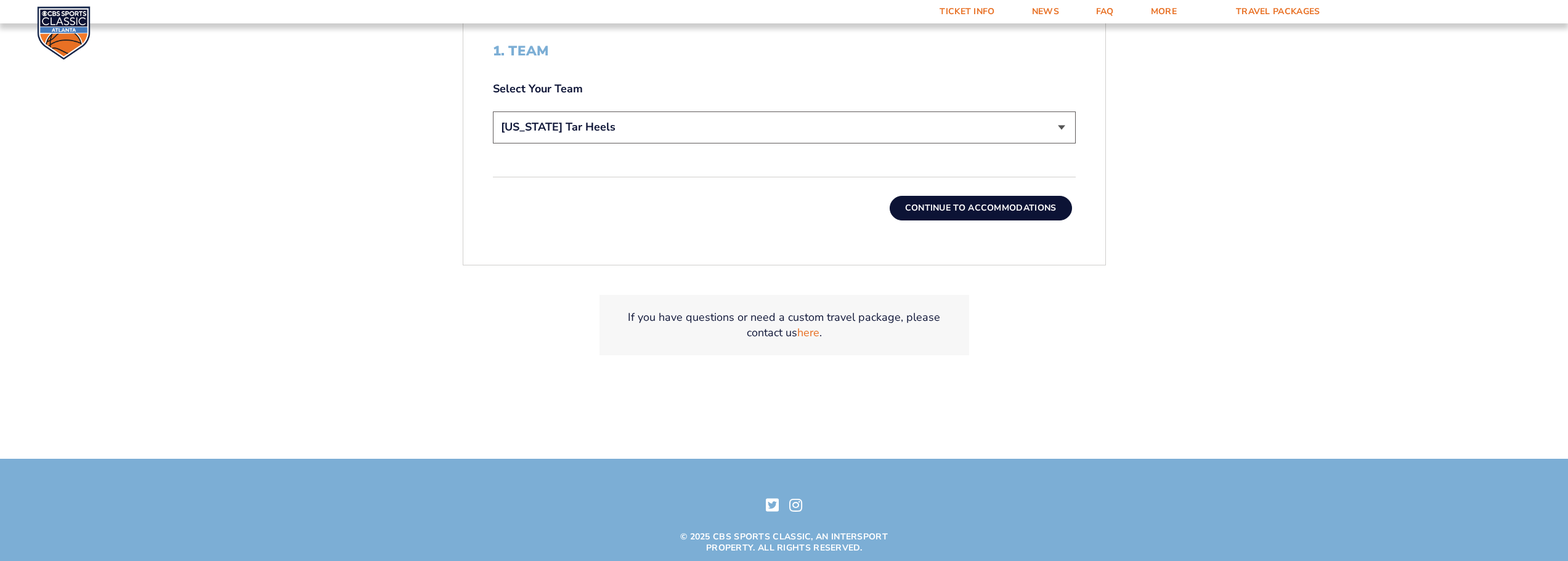
click at [943, 212] on button "Continue To Accommodations" at bounding box center [980, 208] width 183 height 25
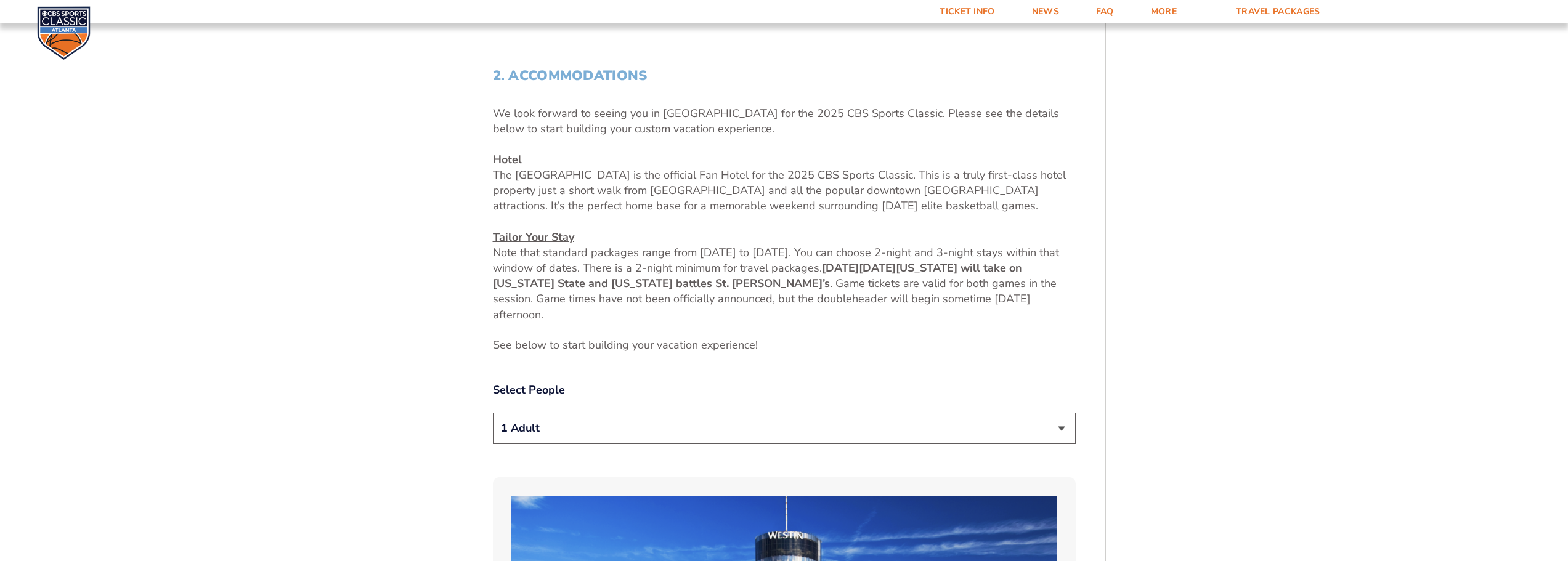
scroll to position [512, 0]
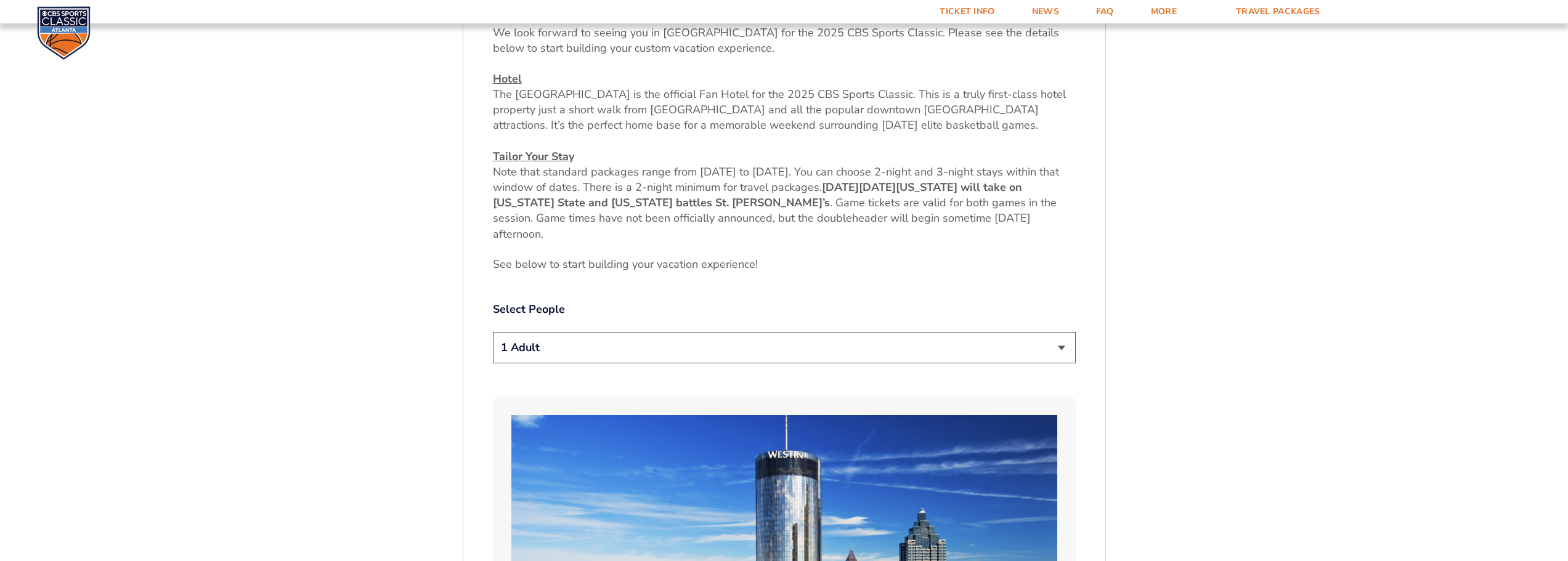
drag, startPoint x: 683, startPoint y: 346, endPoint x: 684, endPoint y: 356, distance: 10.0
click at [683, 346] on select "1 Adult 2 Adults 3 Adults 4 Adults 2 Adults + 1 Child 2 Adults + 2 Children 2 A…" at bounding box center [784, 348] width 583 height 32
select select "2 Adults"
click at [493, 332] on select "1 Adult 2 Adults 3 Adults 4 Adults 2 Adults + 1 Child 2 Adults + 2 Children 2 A…" at bounding box center [784, 348] width 583 height 32
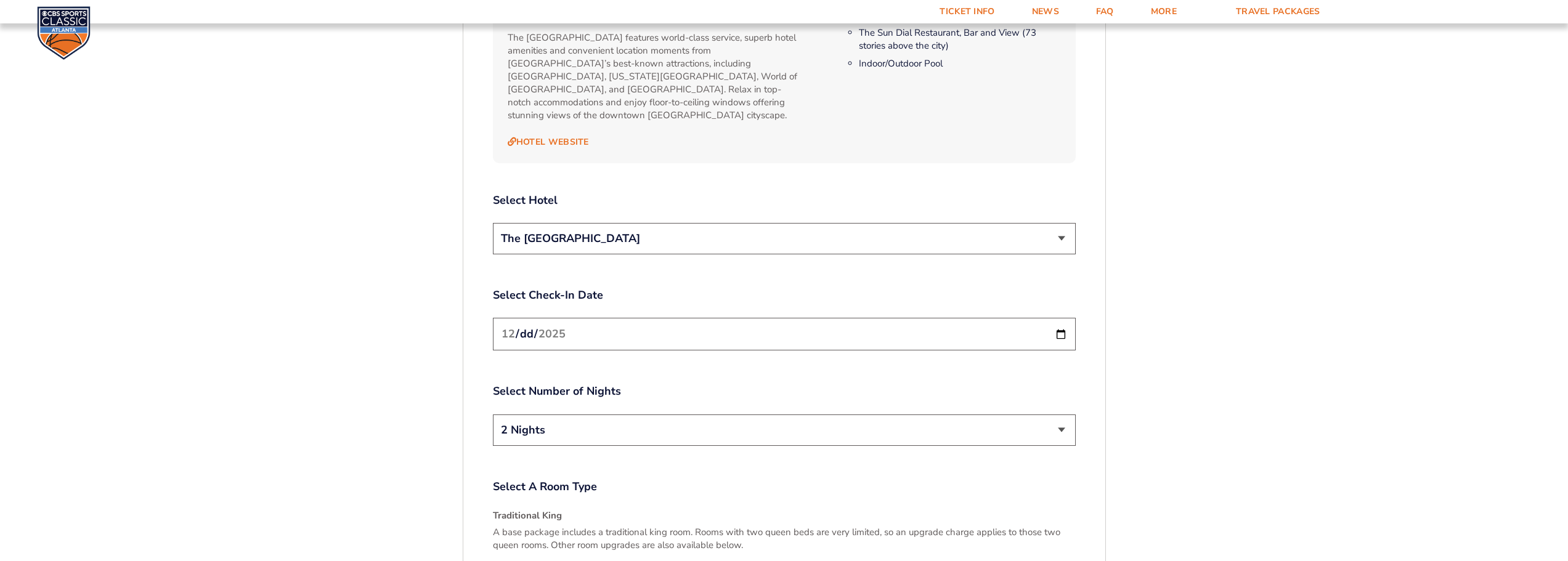
scroll to position [1435, 0]
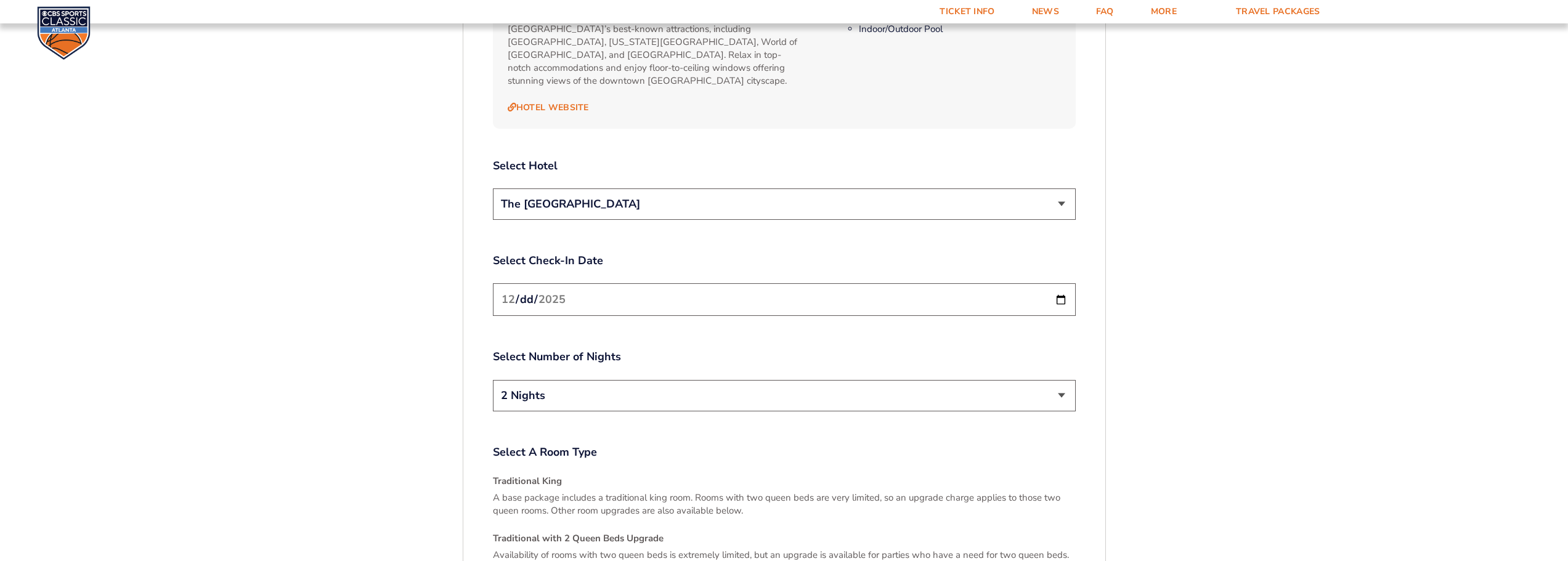
click at [626, 197] on select "The [GEOGRAPHIC_DATA]" at bounding box center [784, 204] width 583 height 32
click at [493, 188] on select "The [GEOGRAPHIC_DATA]" at bounding box center [784, 204] width 583 height 32
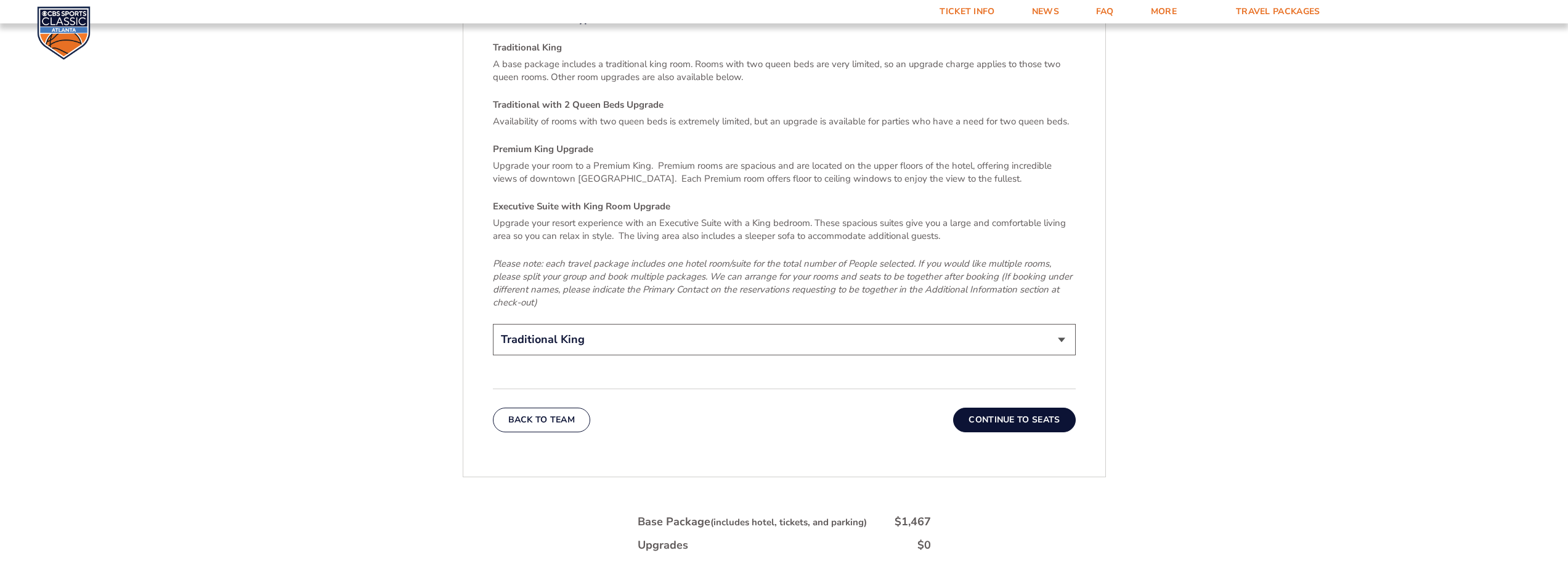
scroll to position [1805, 0]
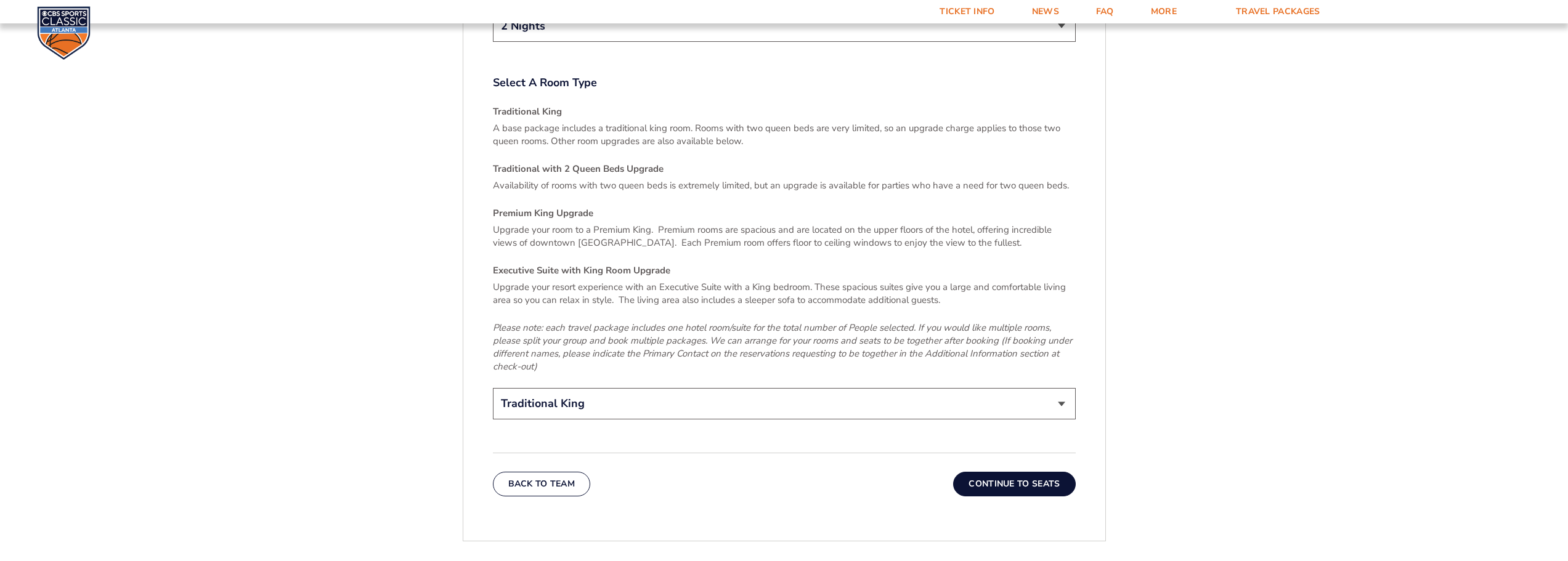
click at [998, 472] on button "Continue To Seats" at bounding box center [1014, 484] width 122 height 25
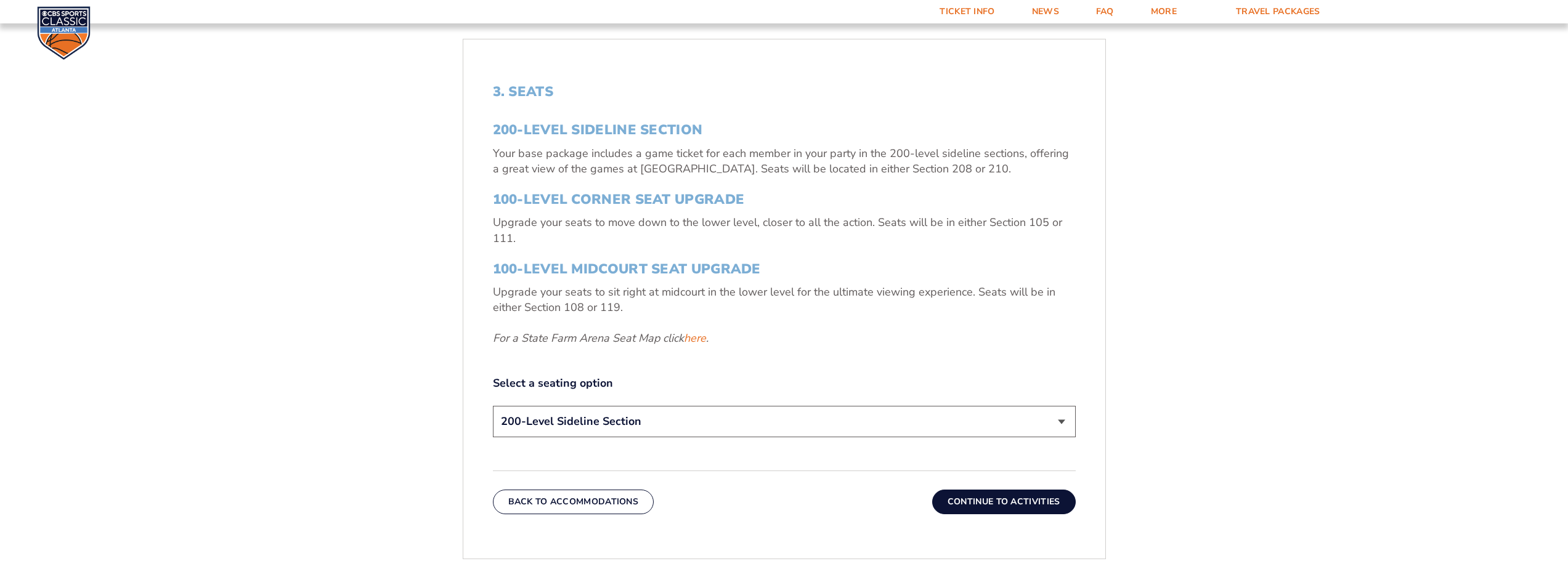
scroll to position [451, 0]
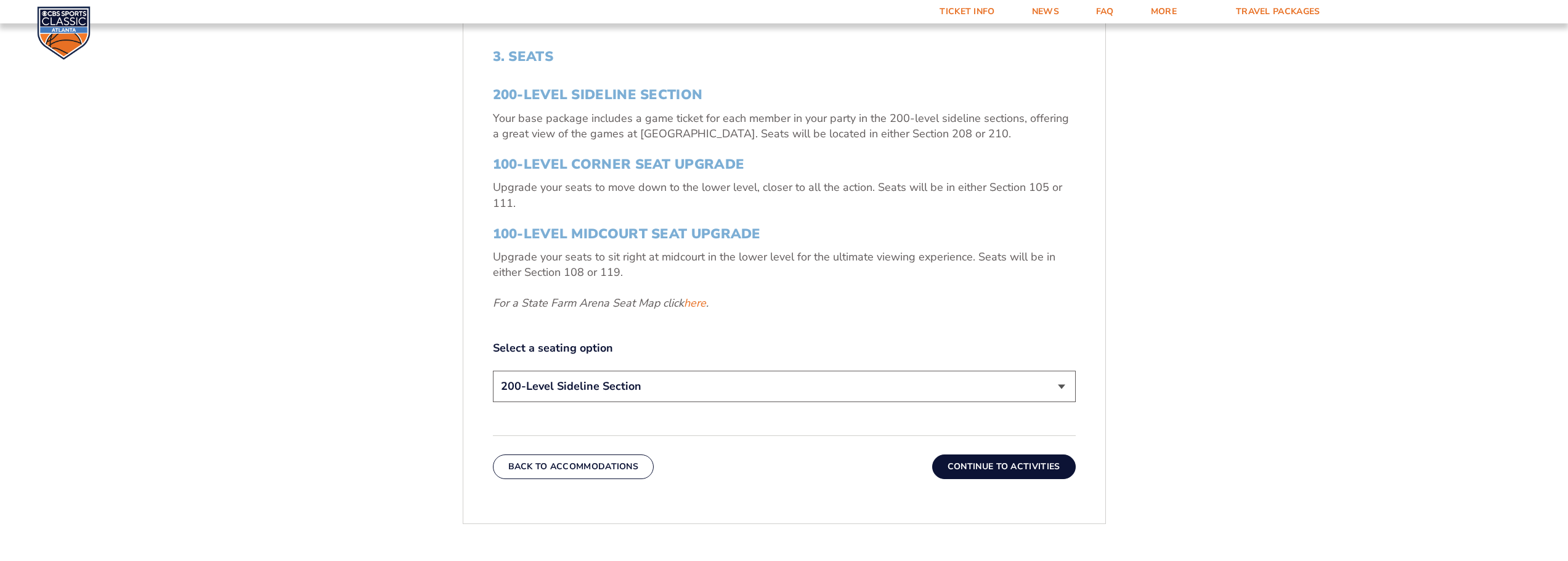
click at [621, 392] on select "200-Level Sideline Section 100-Level Corner Seat Upgrade (+$120 per person) 100…" at bounding box center [784, 386] width 583 height 32
click at [493, 371] on select "200-Level Sideline Section 100-Level Corner Seat Upgrade (+$120 per person) 100…" at bounding box center [784, 386] width 583 height 32
click at [1006, 480] on div "3. Seats 200-Level Sideline Section Your base package includes a game ticket fo…" at bounding box center [784, 264] width 642 height 490
click at [1005, 472] on button "Continue To Activities" at bounding box center [1004, 467] width 144 height 25
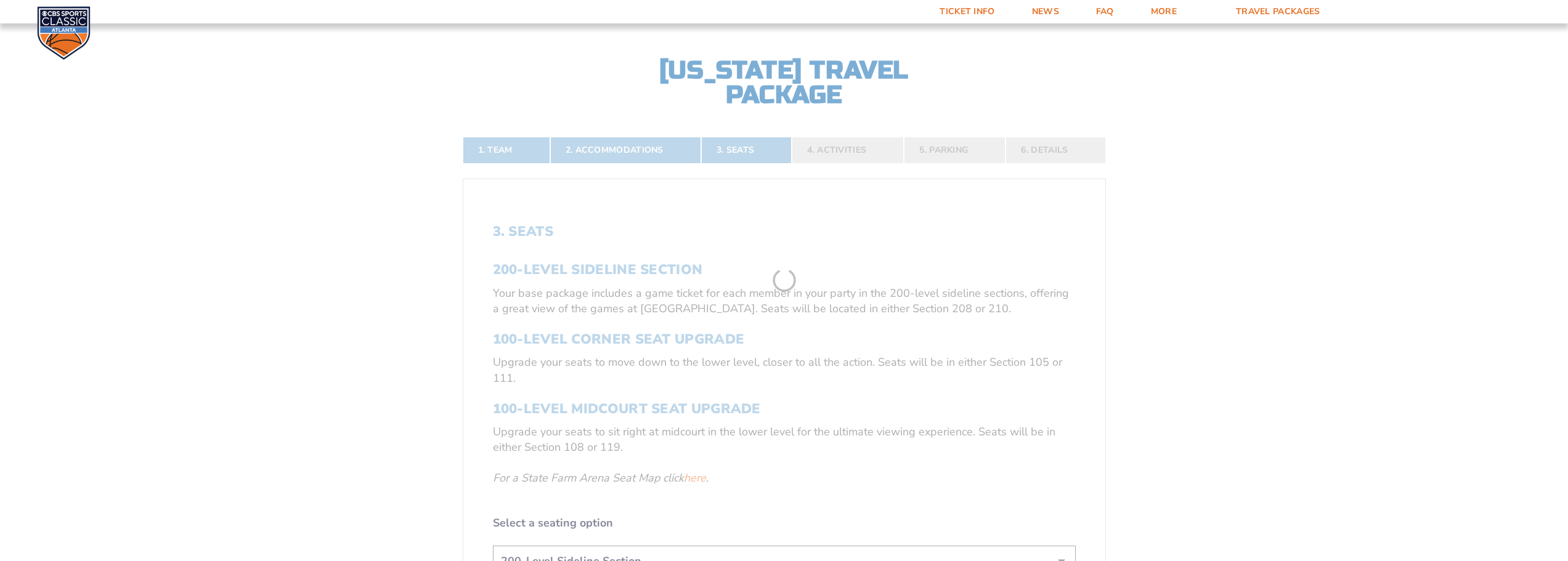
scroll to position [266, 0]
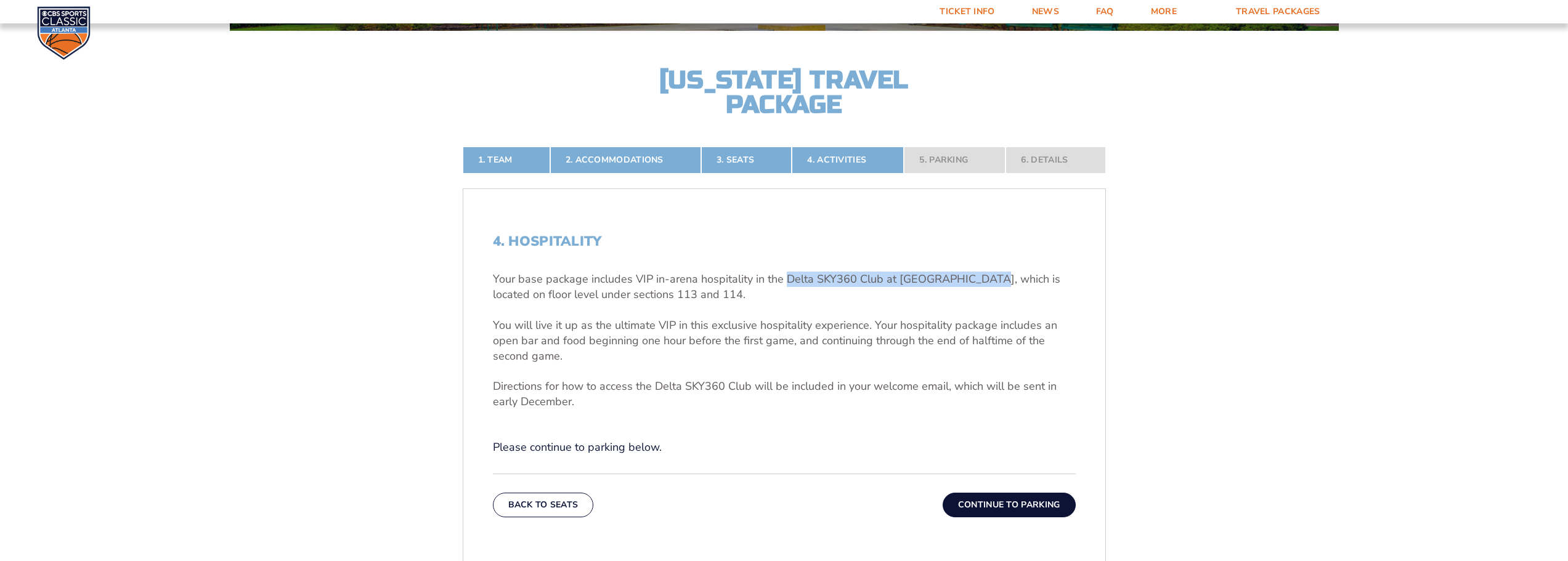
drag, startPoint x: 785, startPoint y: 282, endPoint x: 981, endPoint y: 281, distance: 196.0
click at [981, 281] on p "Your base package includes VIP in-arena hospitality in the Delta SKY360 Club at…" at bounding box center [784, 287] width 583 height 31
copy p "Delta SKY360 Club at State Farm Arena"
click at [556, 502] on button "Back To Seats" at bounding box center [543, 504] width 101 height 25
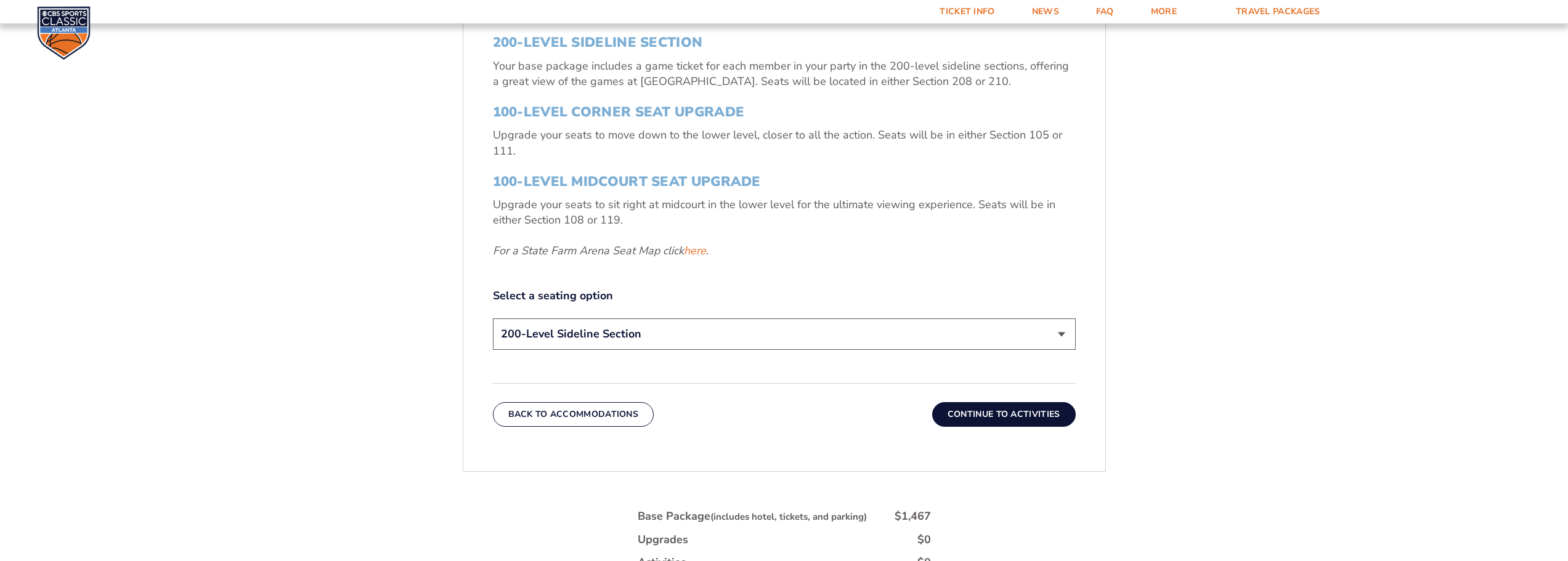
scroll to position [512, 0]
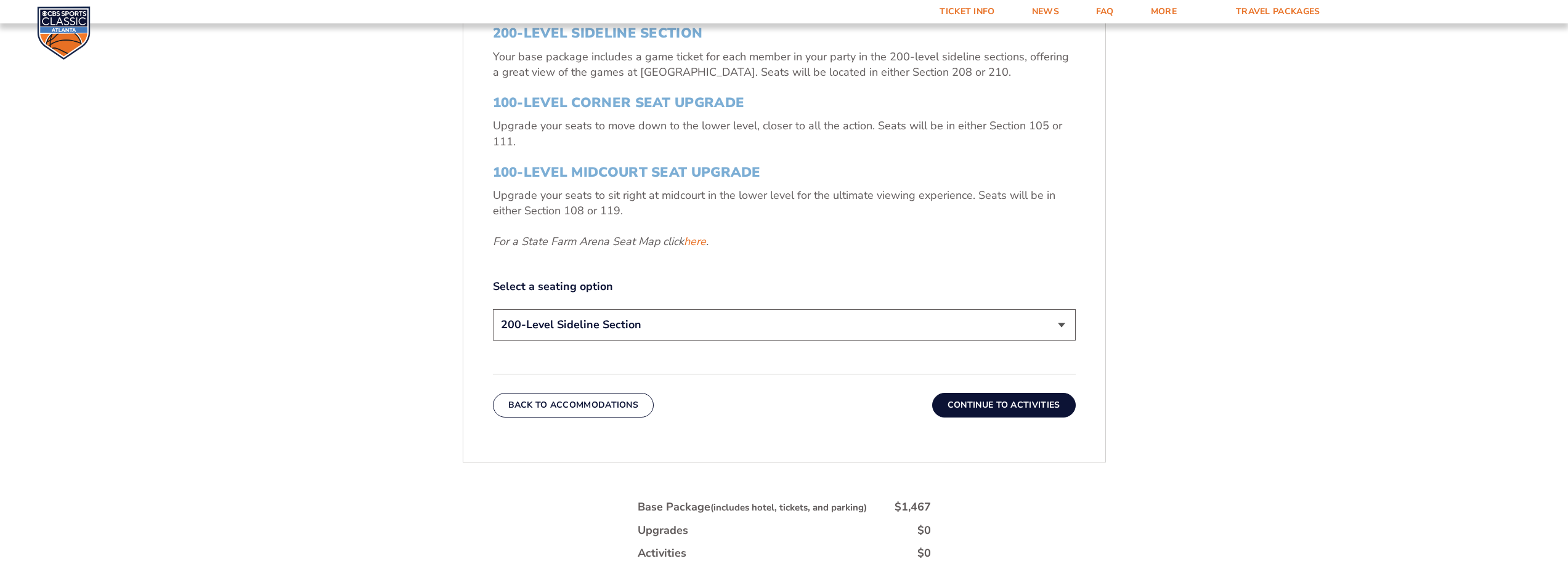
click at [652, 330] on select "200-Level Sideline Section 100-Level Corner Seat Upgrade (+$120 per person) 100…" at bounding box center [784, 325] width 583 height 32
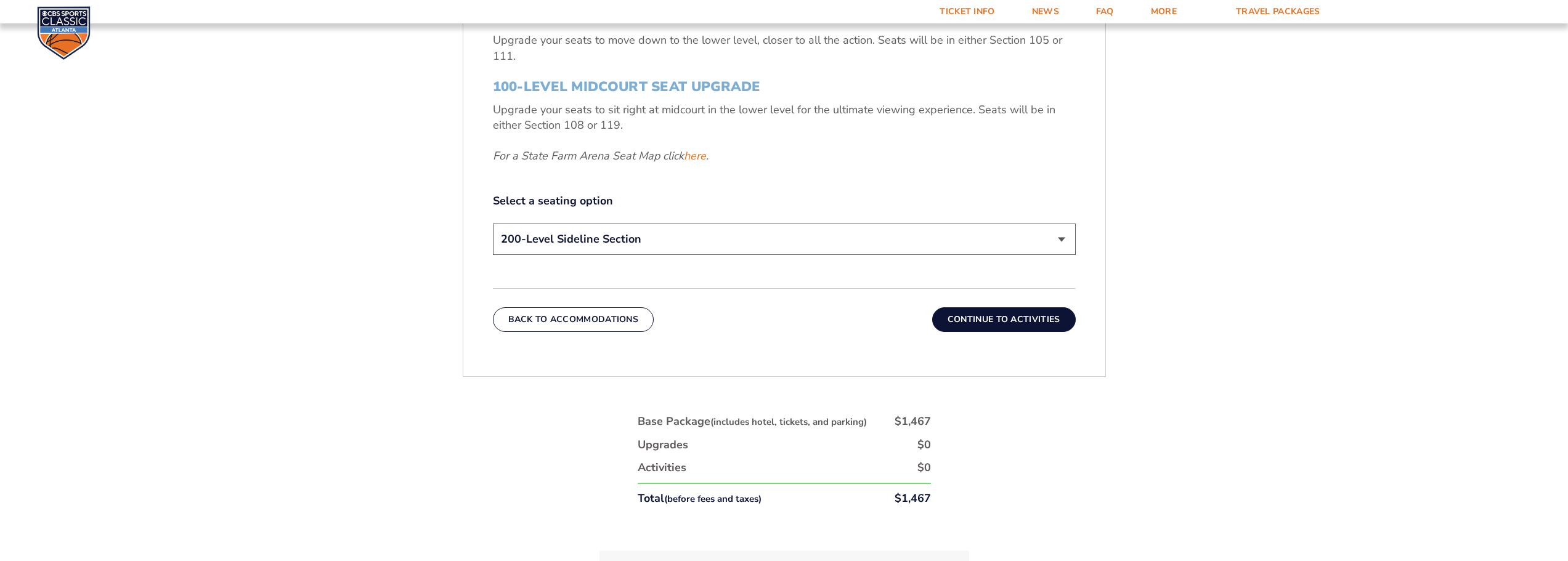
scroll to position [696, 0]
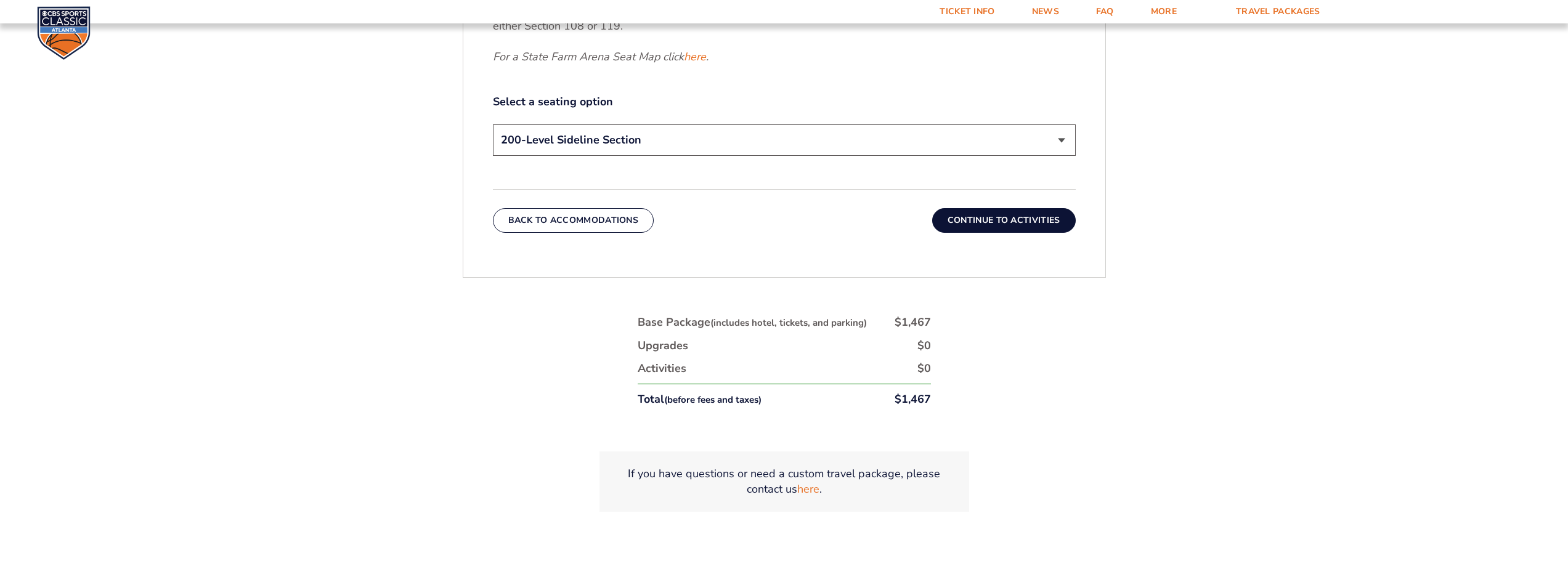
click at [703, 147] on select "200-Level Sideline Section 100-Level Corner Seat Upgrade (+$120 per person) 100…" at bounding box center [784, 140] width 583 height 32
select select "100-Level Midcourt Seat Upgrade"
click at [493, 124] on select "200-Level Sideline Section 100-Level Corner Seat Upgrade (+$120 per person) 100…" at bounding box center [784, 140] width 583 height 32
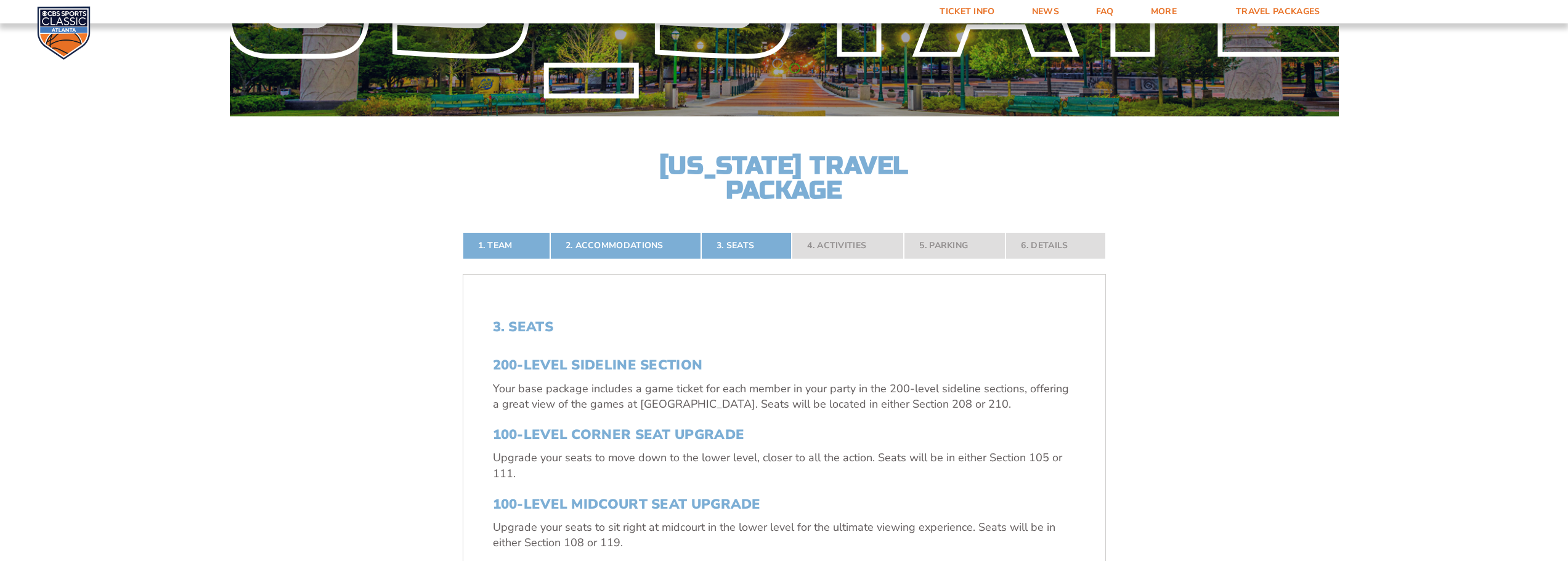
scroll to position [142, 0]
